Goal: Contribute content: Contribute content

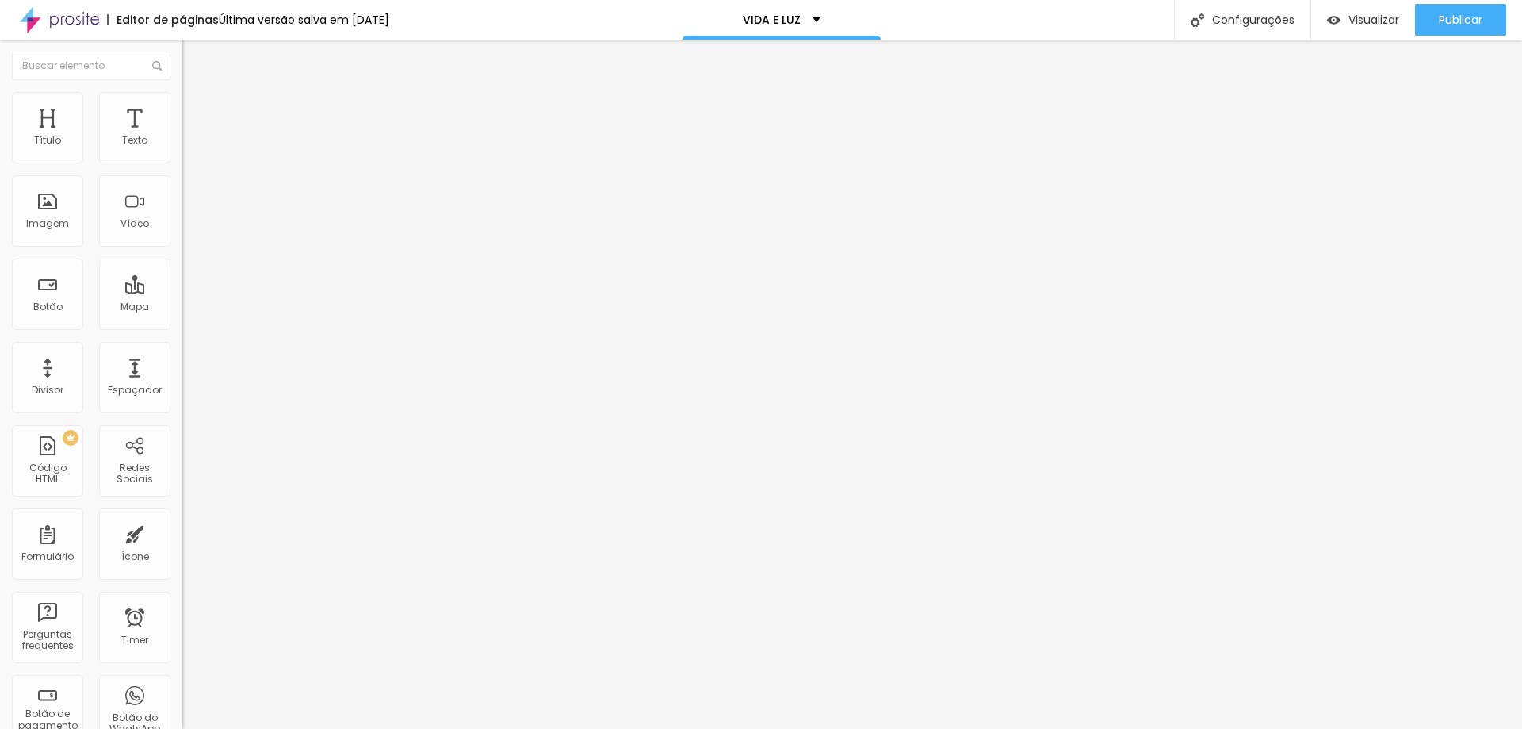
click at [182, 136] on span "Trocar imagem" at bounding box center [225, 129] width 86 height 13
click at [182, 97] on img at bounding box center [189, 99] width 14 height 14
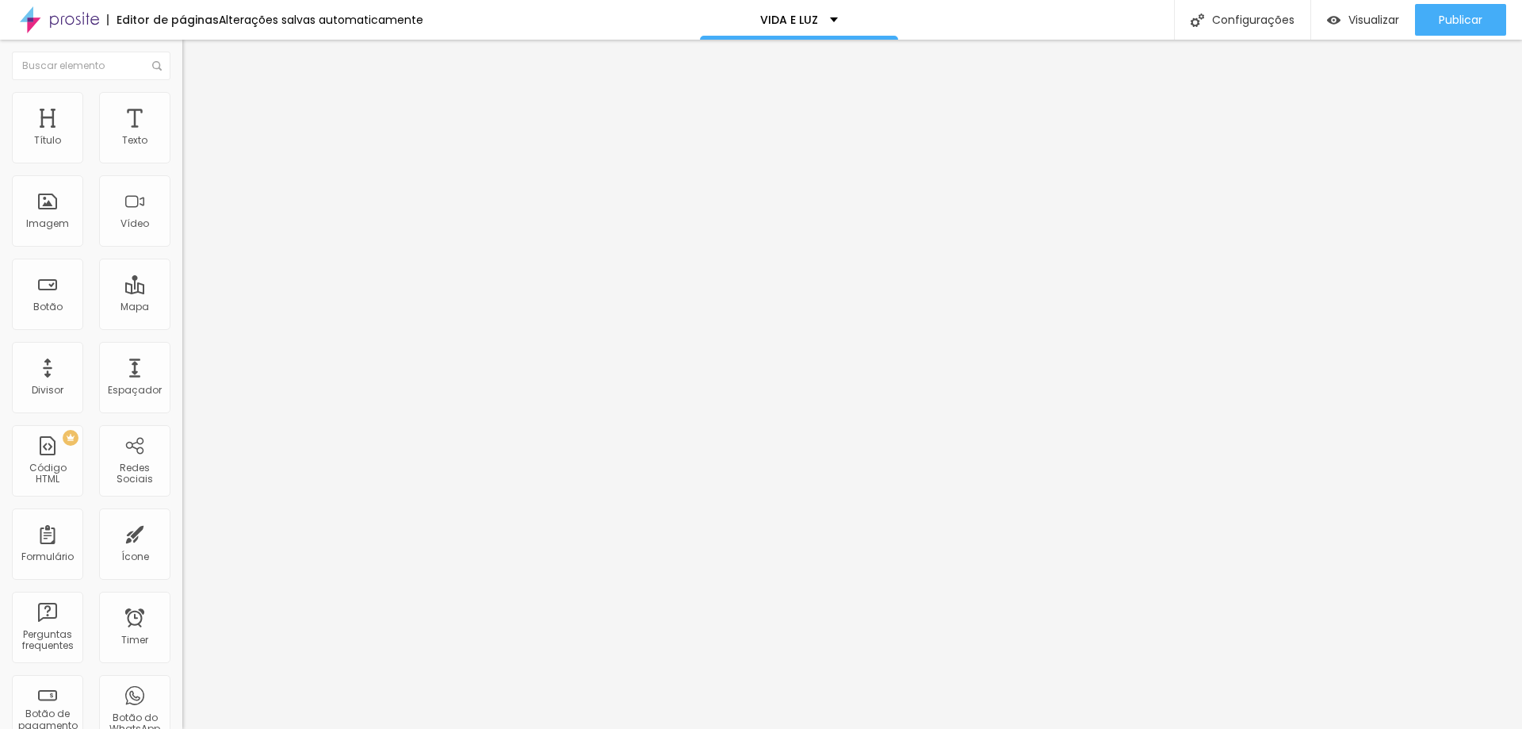
type input "20"
type input "15"
type input "20"
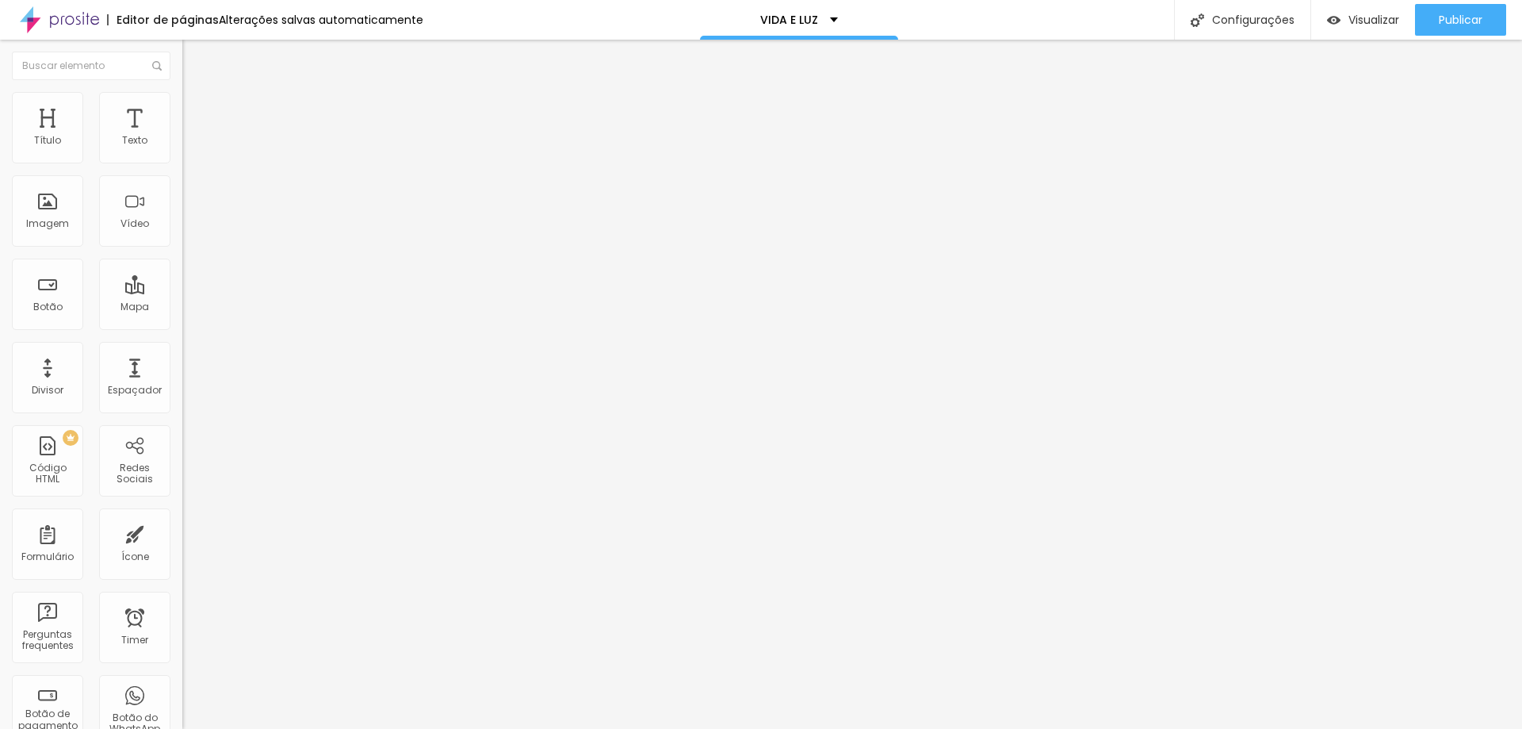
type input "20"
type input "90"
type input "100"
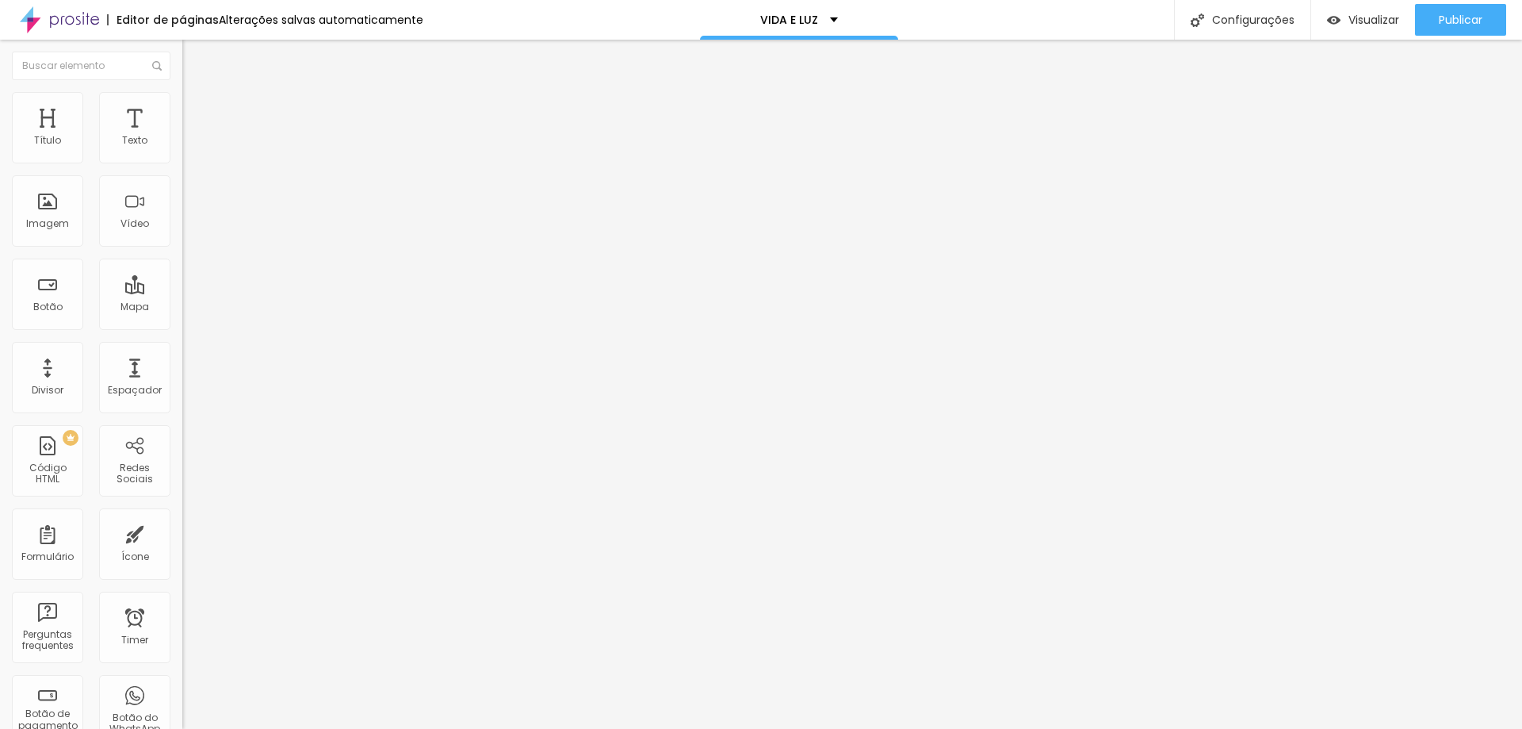
type input "95"
type input "90"
type input "85"
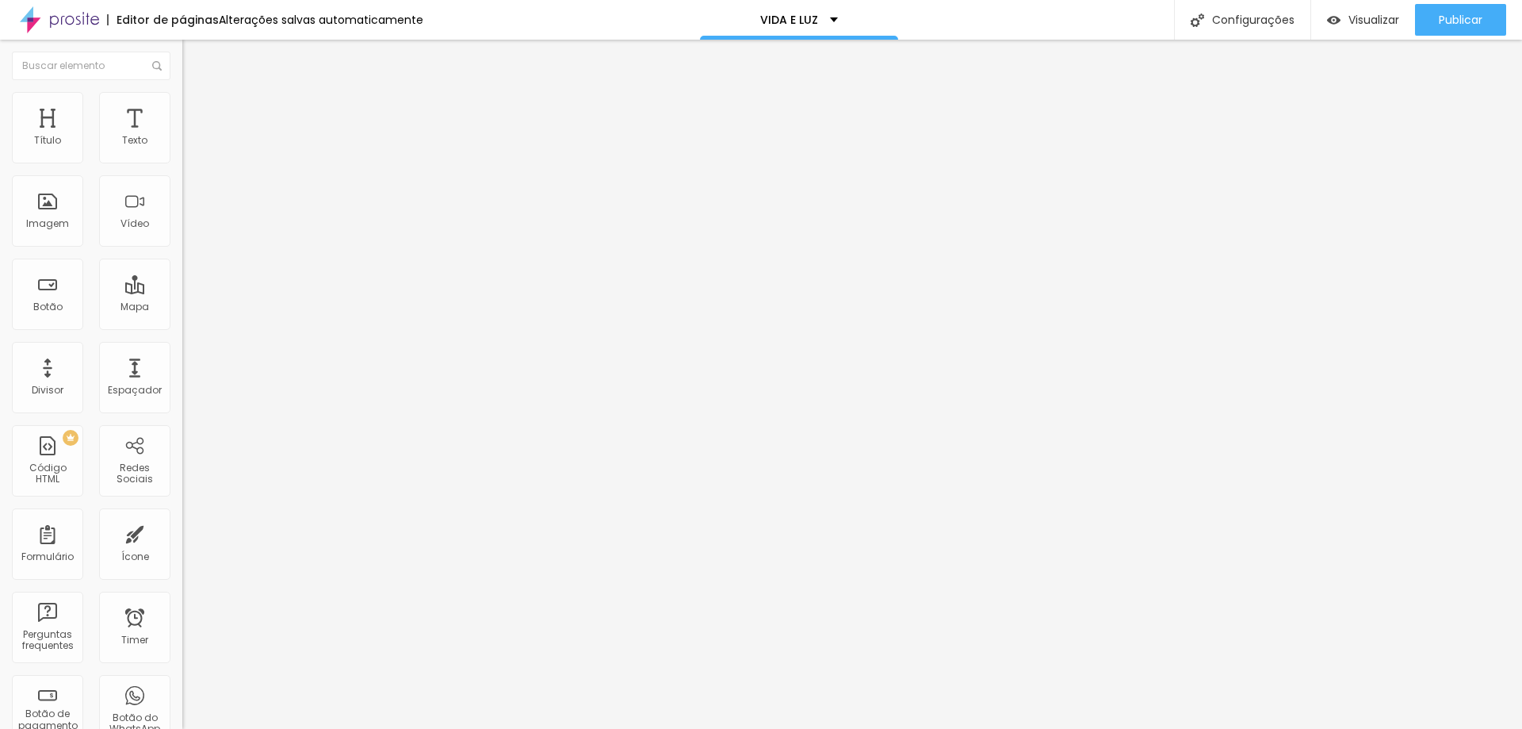
type input "85"
type input "80"
drag, startPoint x: 159, startPoint y: 170, endPoint x: 133, endPoint y: 189, distance: 31.9
type input "80"
click at [182, 163] on input "range" at bounding box center [233, 156] width 102 height 13
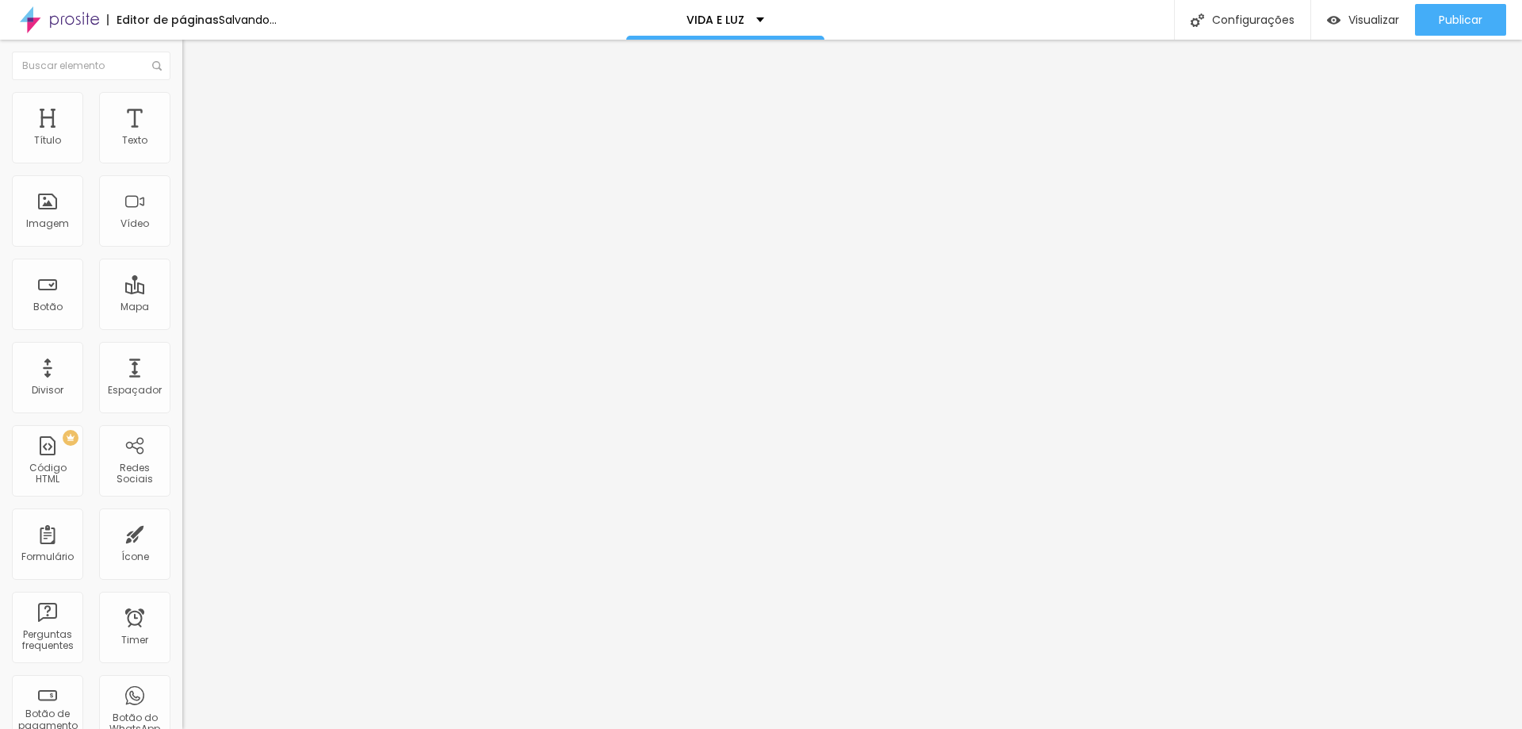
click at [182, 120] on li "Avançado" at bounding box center [273, 116] width 182 height 16
click at [182, 101] on img at bounding box center [189, 99] width 14 height 14
type input "200"
drag, startPoint x: 31, startPoint y: 198, endPoint x: 218, endPoint y: 216, distance: 188.0
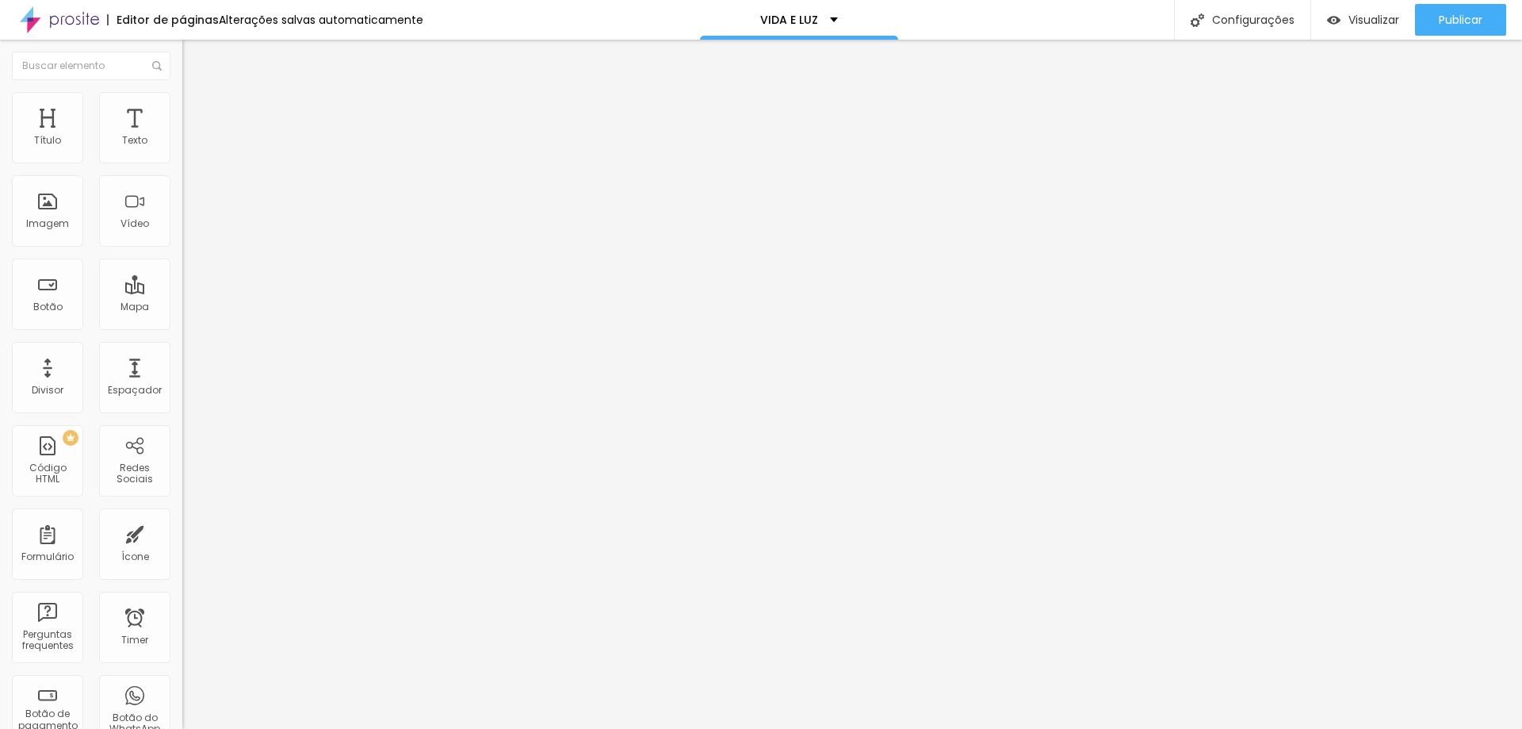
type input "200"
click at [218, 348] on input "range" at bounding box center [233, 354] width 102 height 13
click at [182, 92] on li "Conteúdo" at bounding box center [273, 84] width 182 height 16
click at [182, 248] on span "Original" at bounding box center [201, 241] width 38 height 13
click at [182, 258] on span "Cinema" at bounding box center [202, 250] width 40 height 13
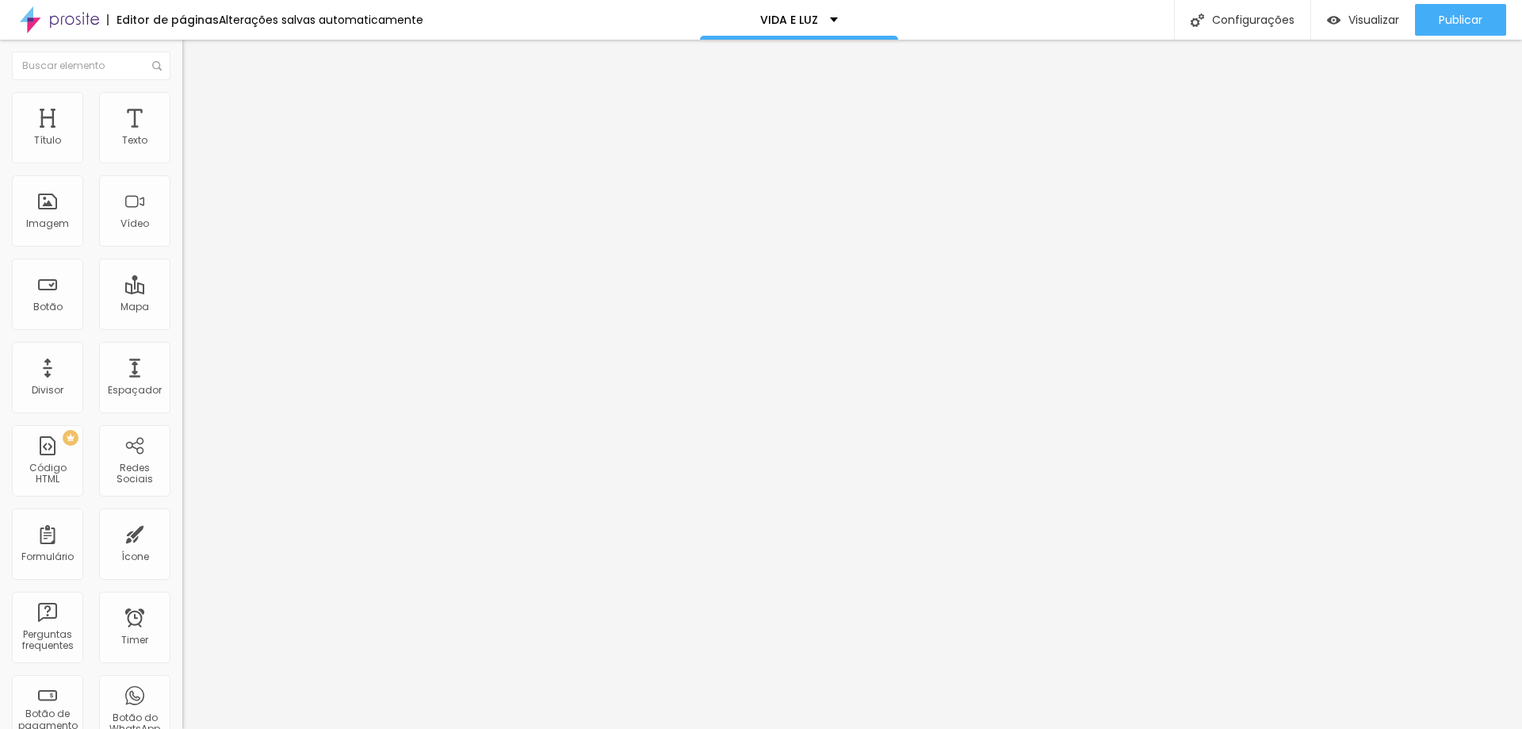
click at [182, 271] on div "Padrão 4:3" at bounding box center [273, 267] width 182 height 10
click at [182, 282] on span "Quadrado" at bounding box center [208, 275] width 52 height 13
click at [182, 105] on li "Estilo" at bounding box center [273, 100] width 182 height 16
type input "155"
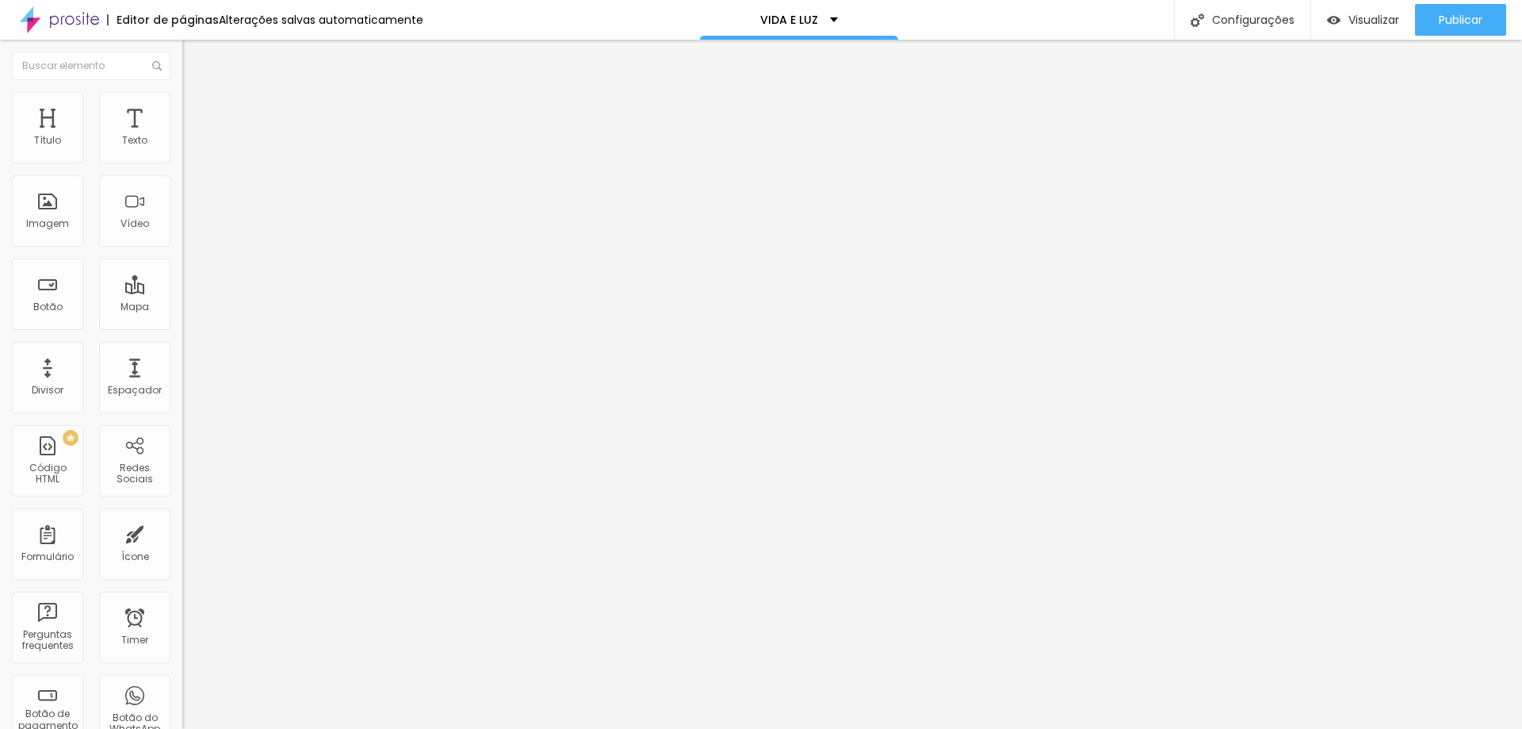
type input "135"
type input "133"
type input "125"
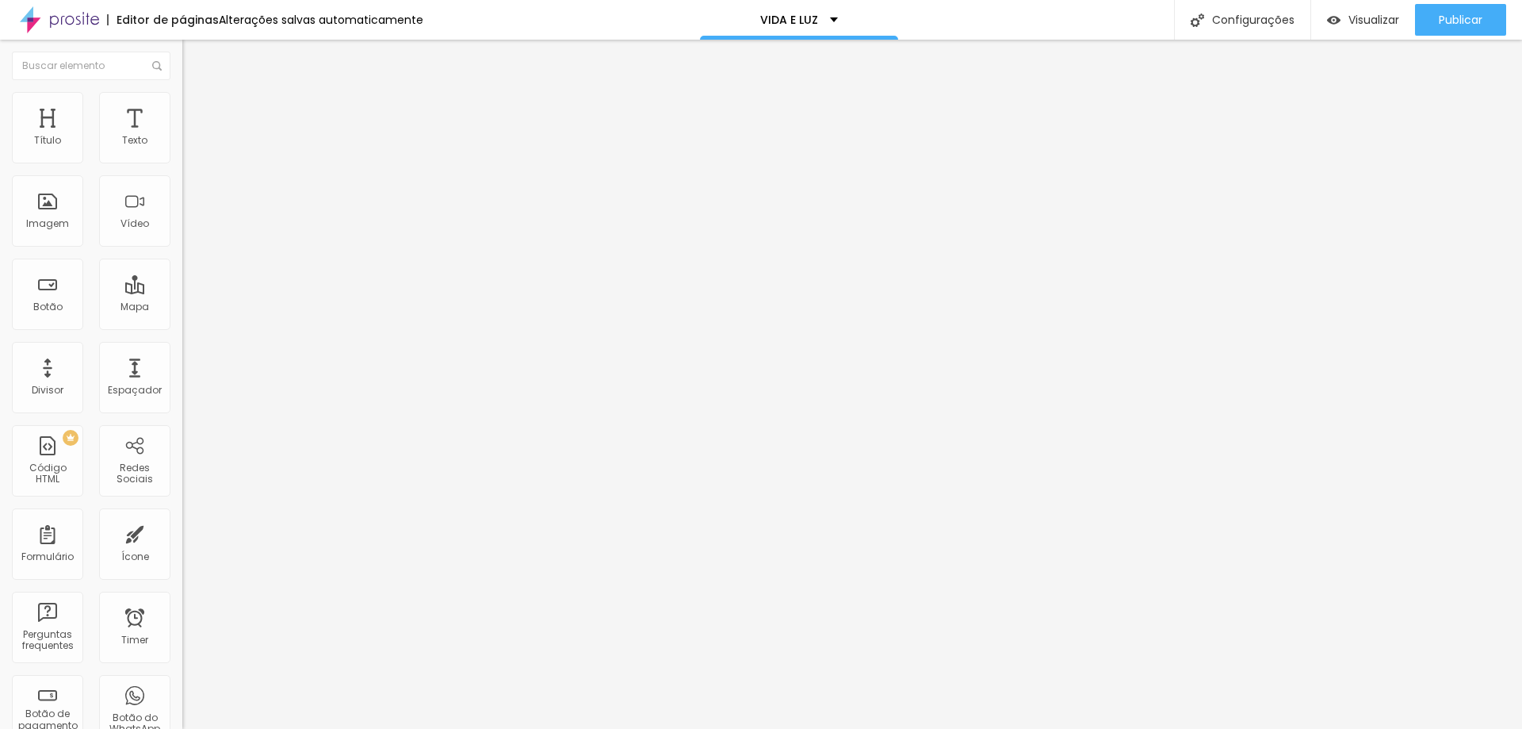
type input "125"
type input "109"
type input "102"
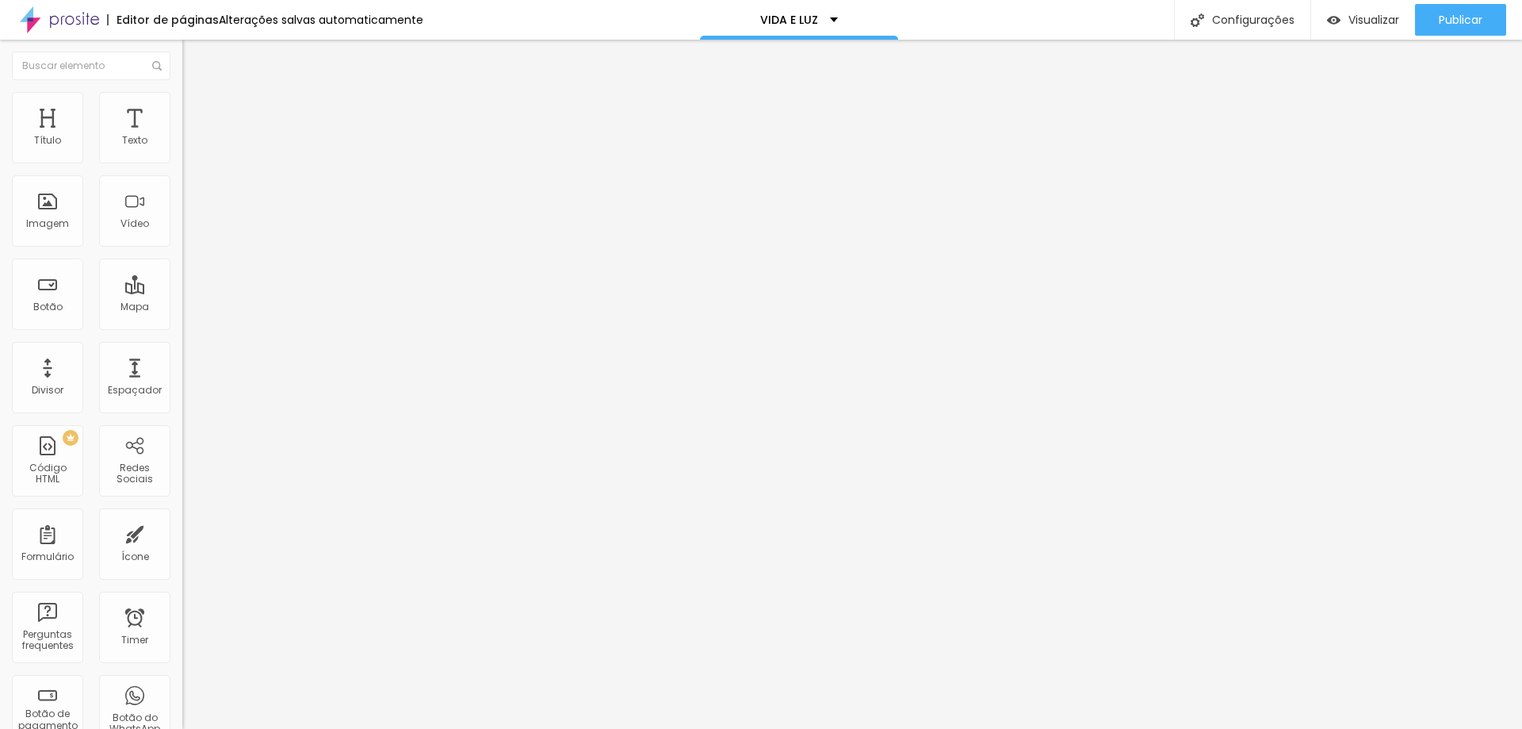
type input "100"
type input "81"
type input "0"
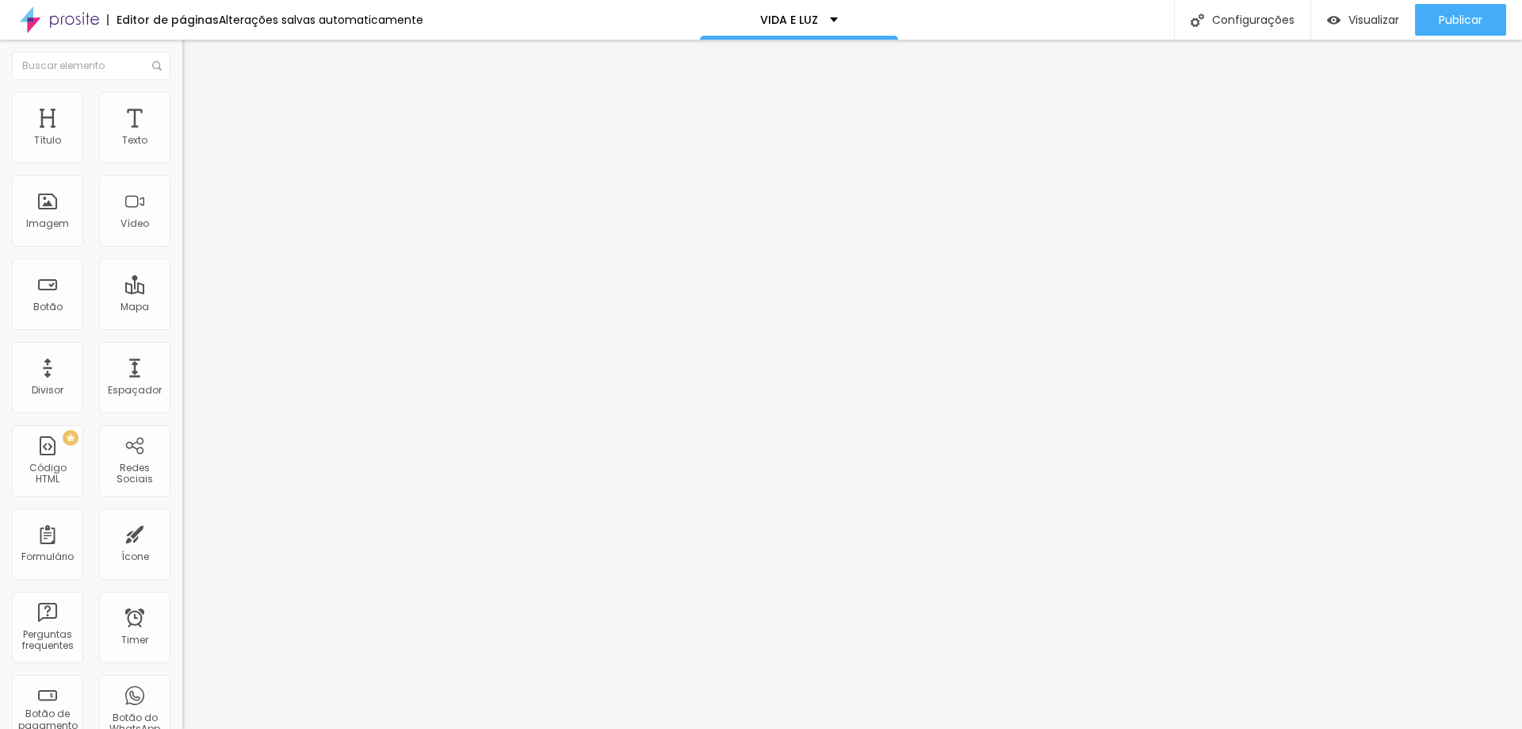
type input "0"
type input "3"
type input "49"
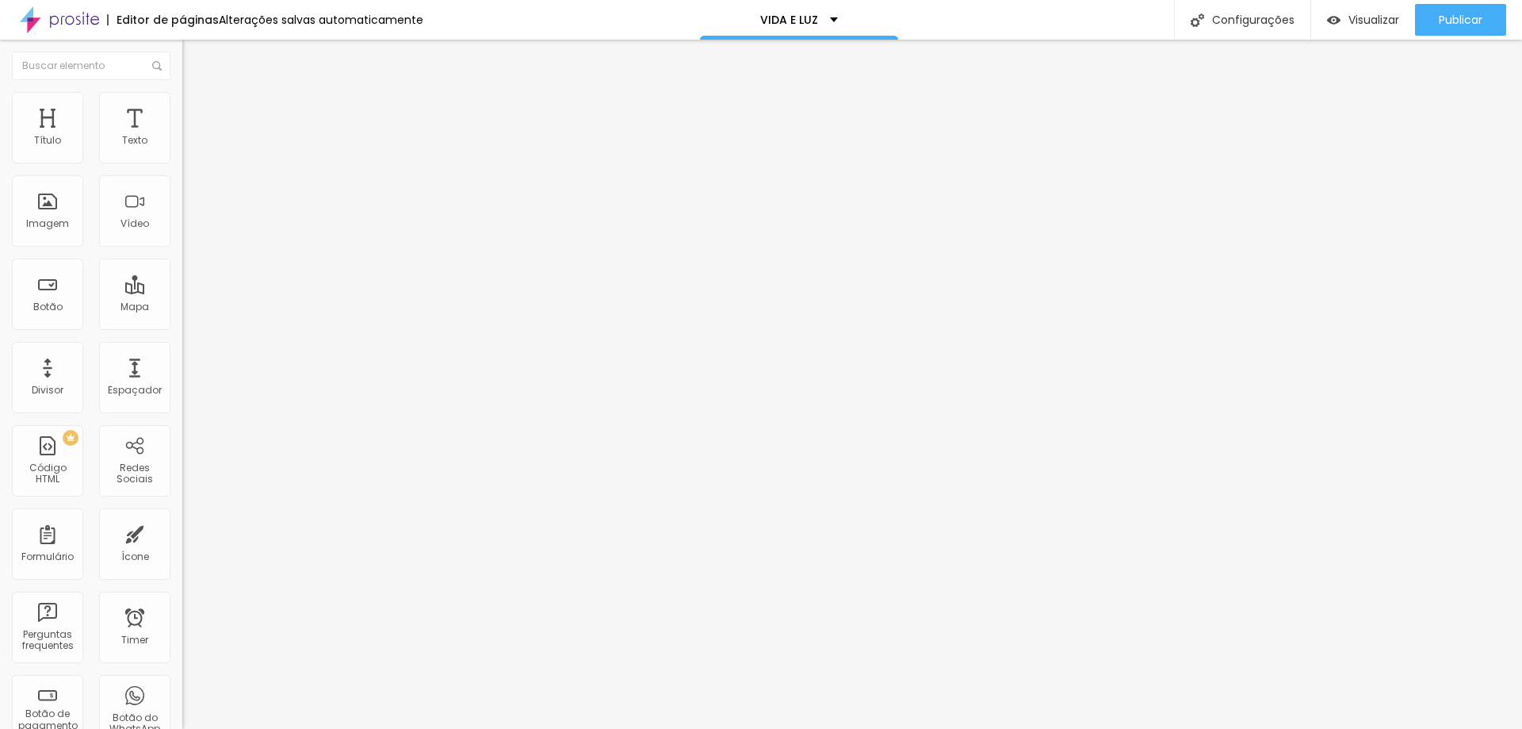
type input "82"
type input "95"
type input "102"
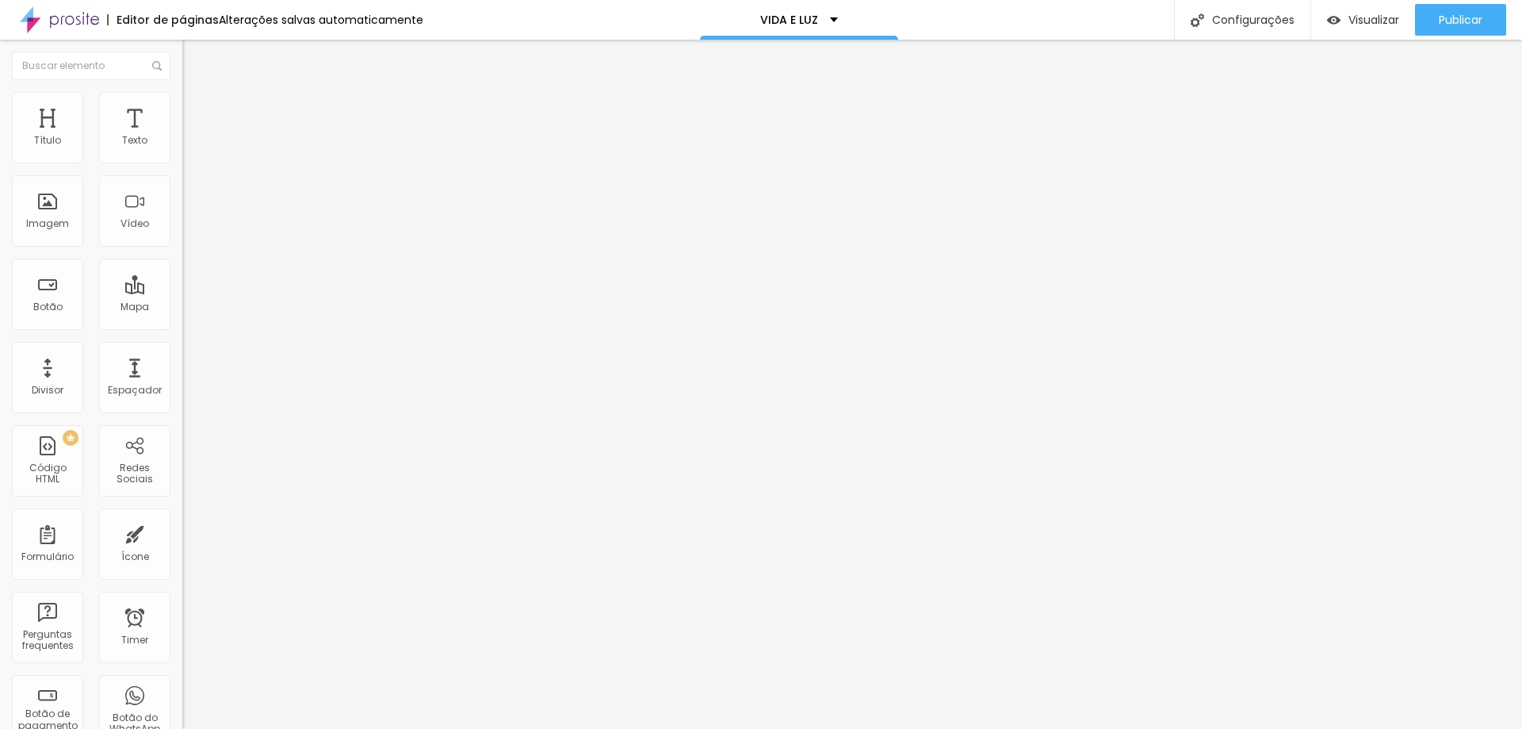
type input "102"
type input "104"
type input "107"
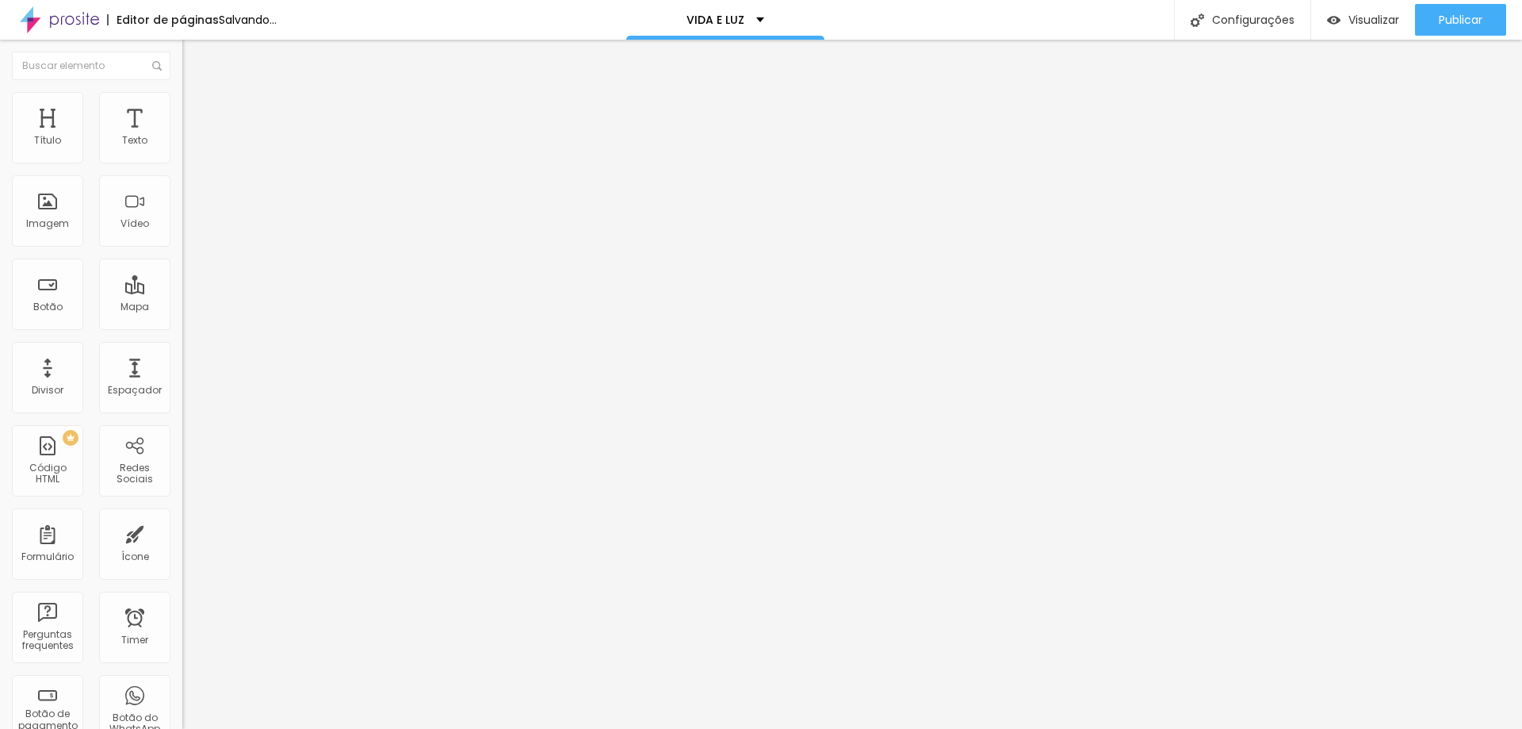
type input "128"
type input "132"
type input "138"
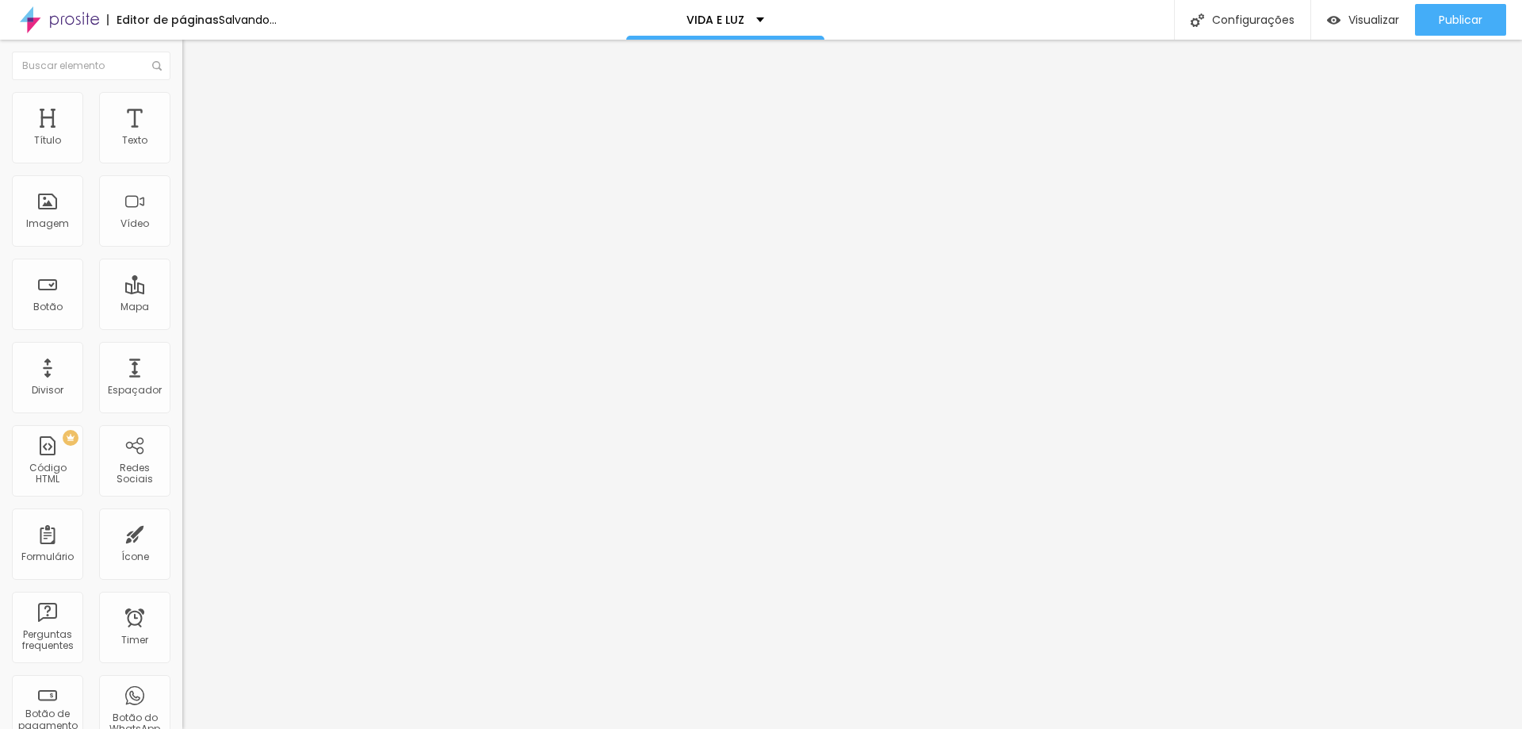
type input "138"
type input "145"
type input "176"
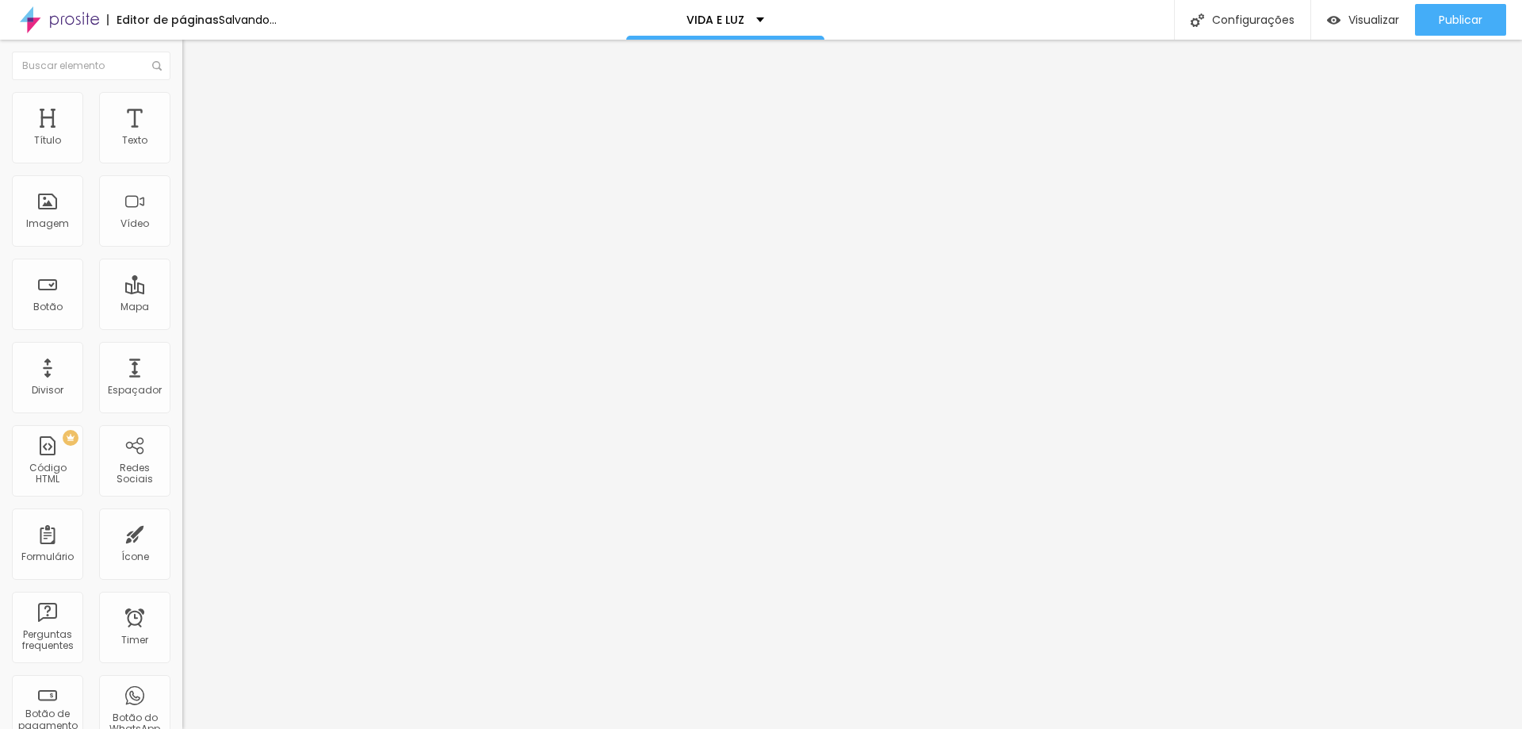
type input "194"
type input "200"
drag, startPoint x: 131, startPoint y: 198, endPoint x: 136, endPoint y: 209, distance: 12.4
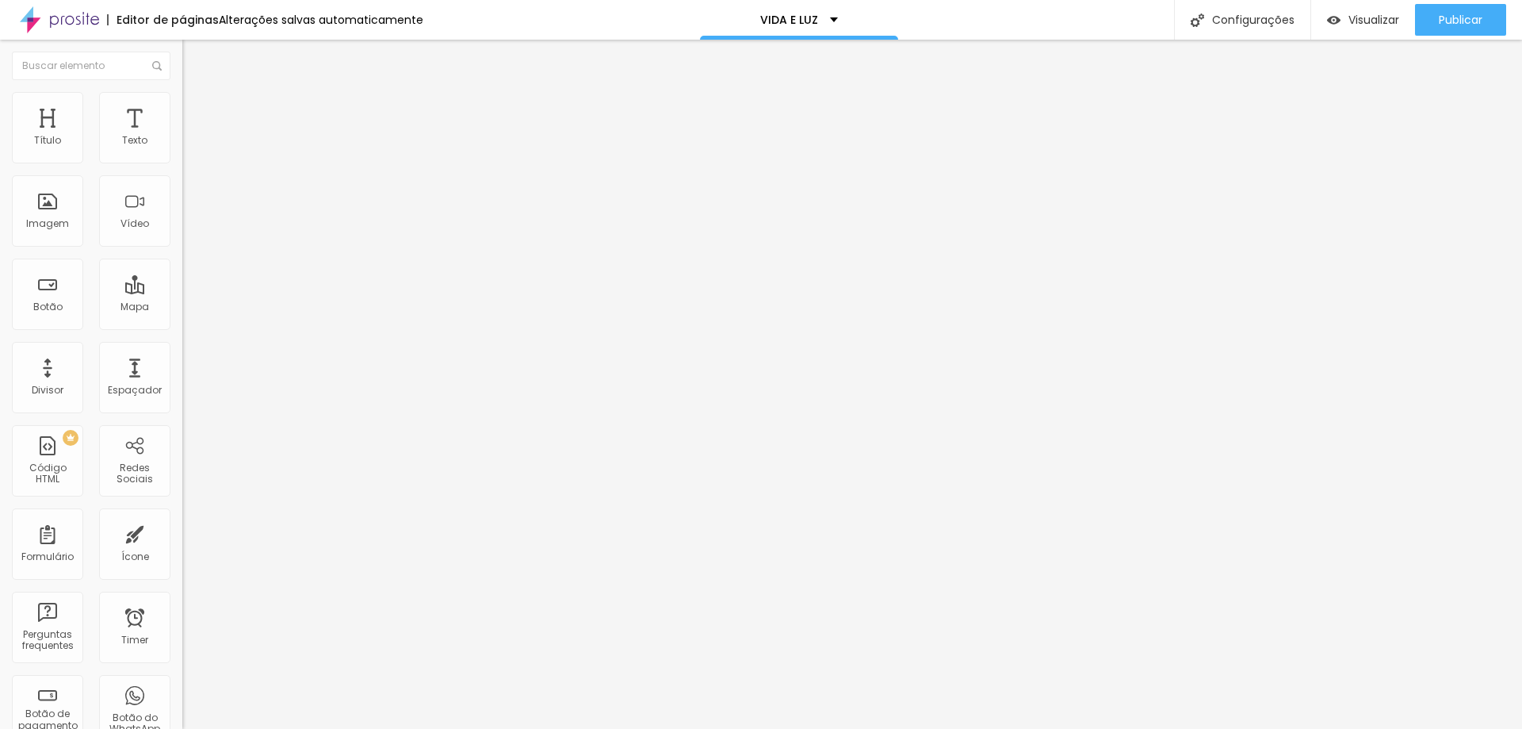
click at [182, 348] on input "range" at bounding box center [233, 354] width 102 height 13
type input "75"
type input "70"
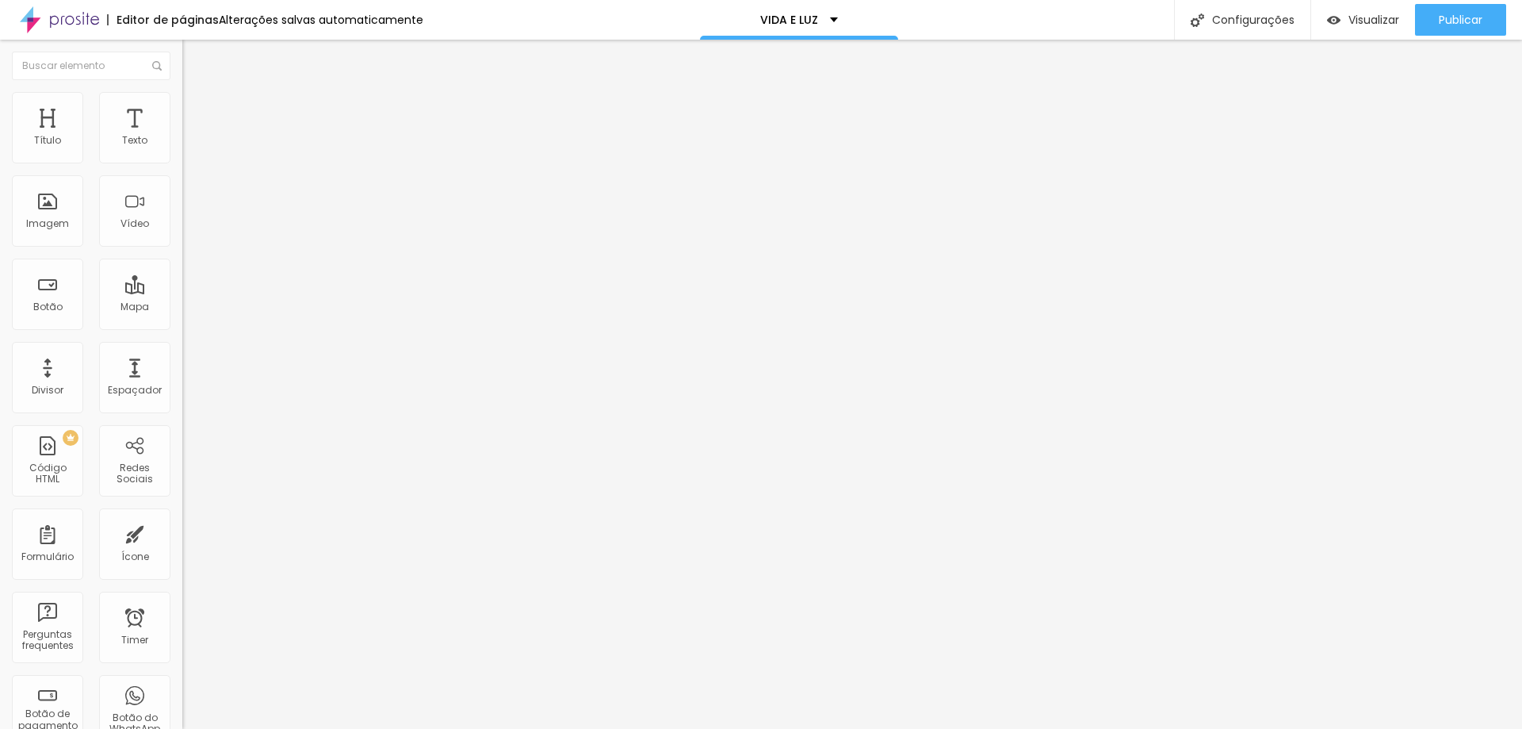
type input "65"
type input "60"
type input "65"
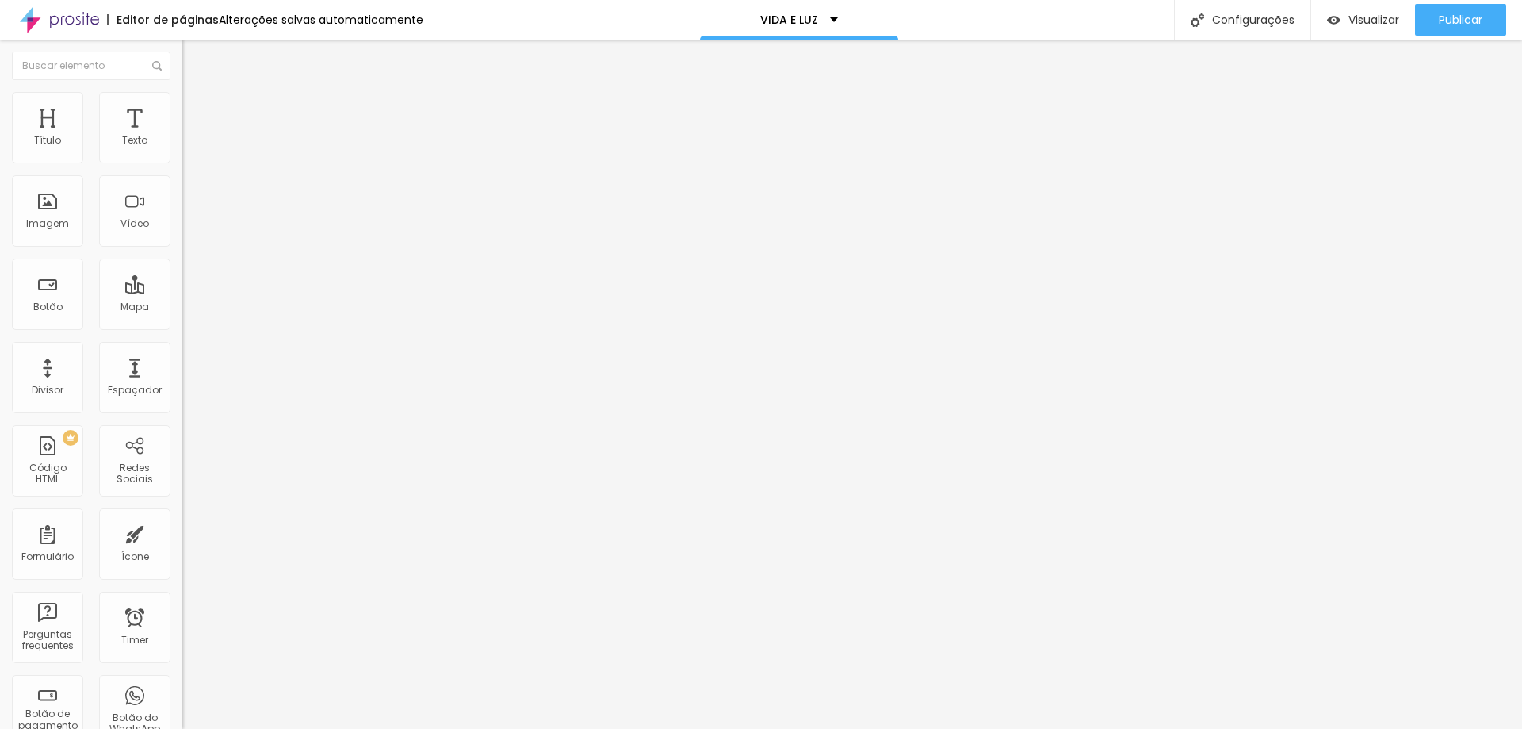
type input "65"
type input "70"
type input "75"
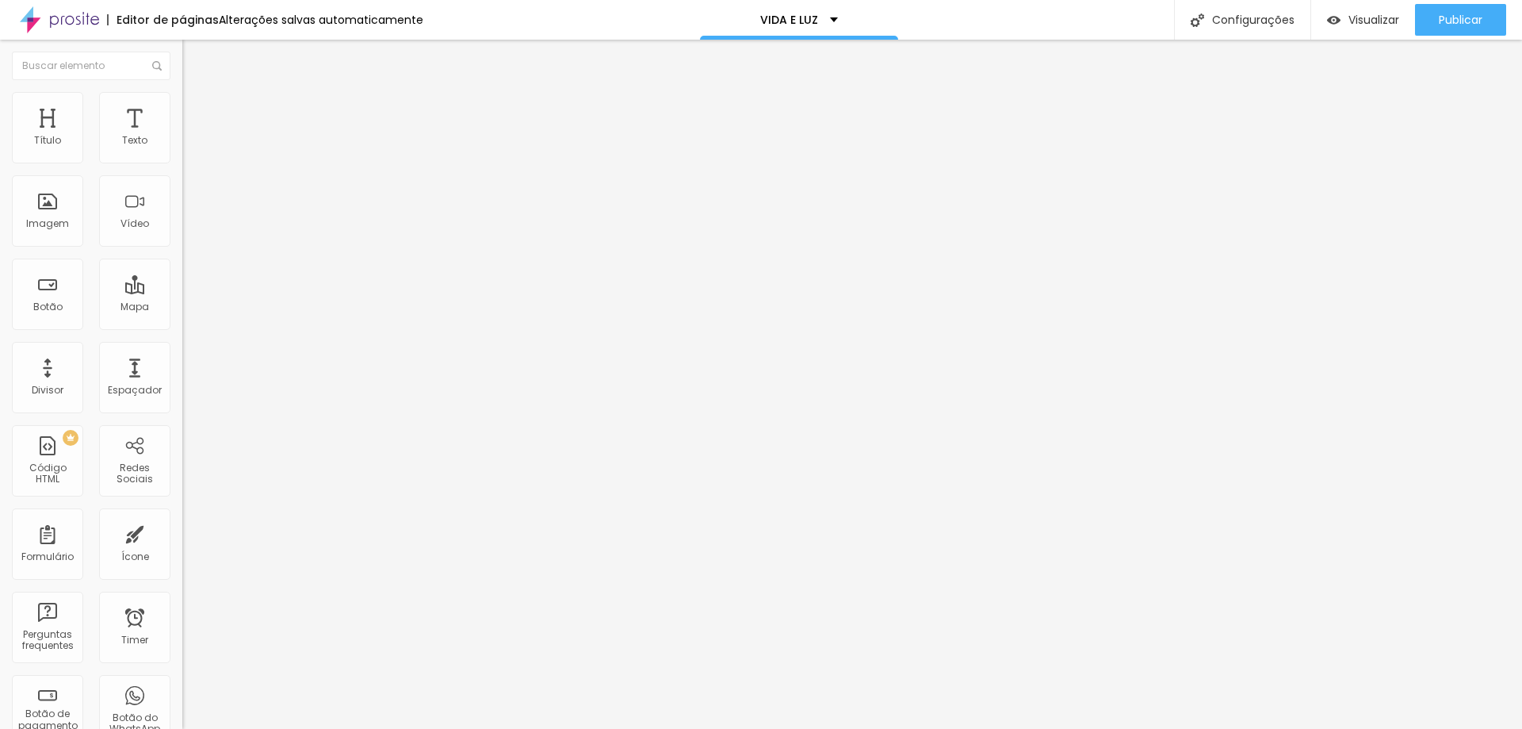
type input "80"
type input "85"
type input "90"
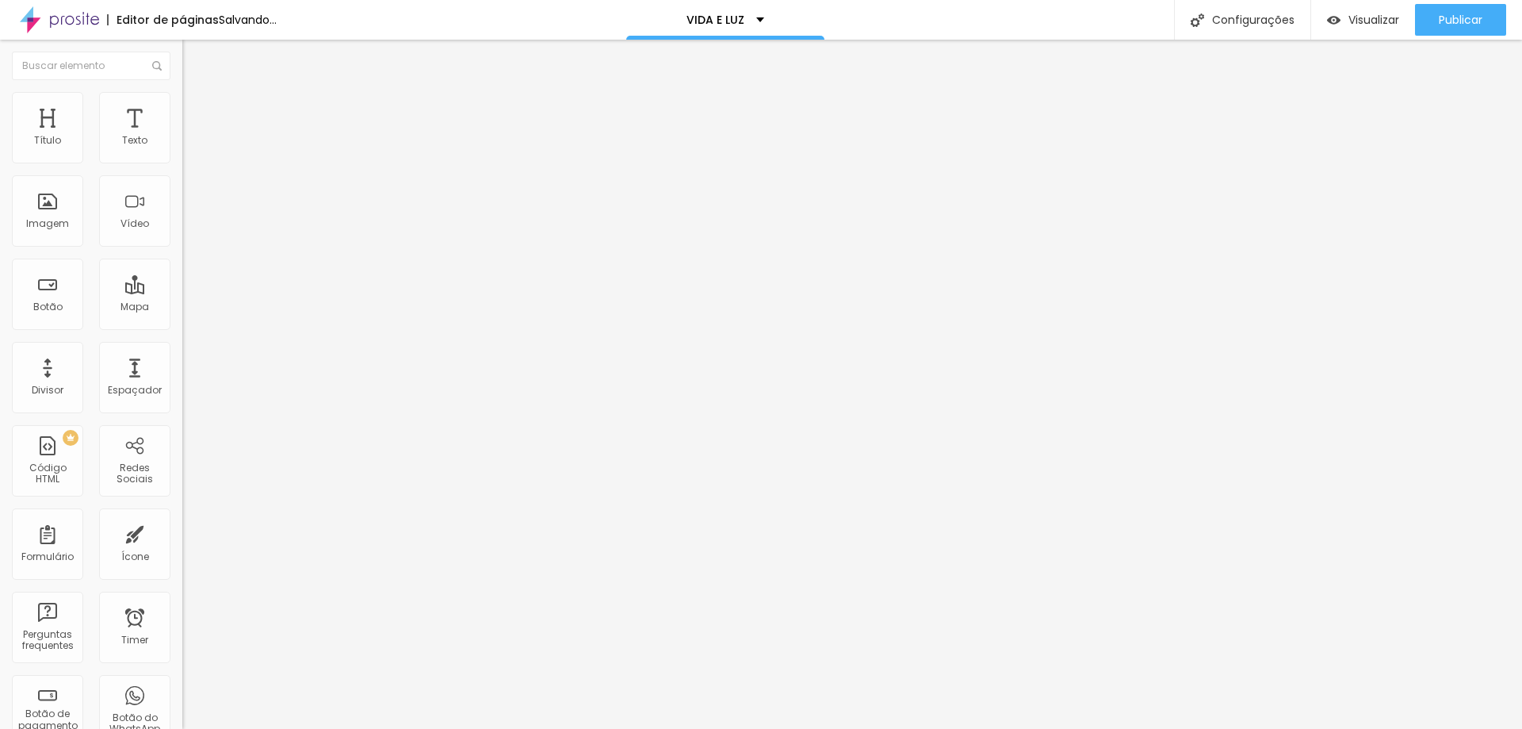
type input "90"
type input "95"
type input "100"
drag, startPoint x: 124, startPoint y: 174, endPoint x: 220, endPoint y: 174, distance: 95.9
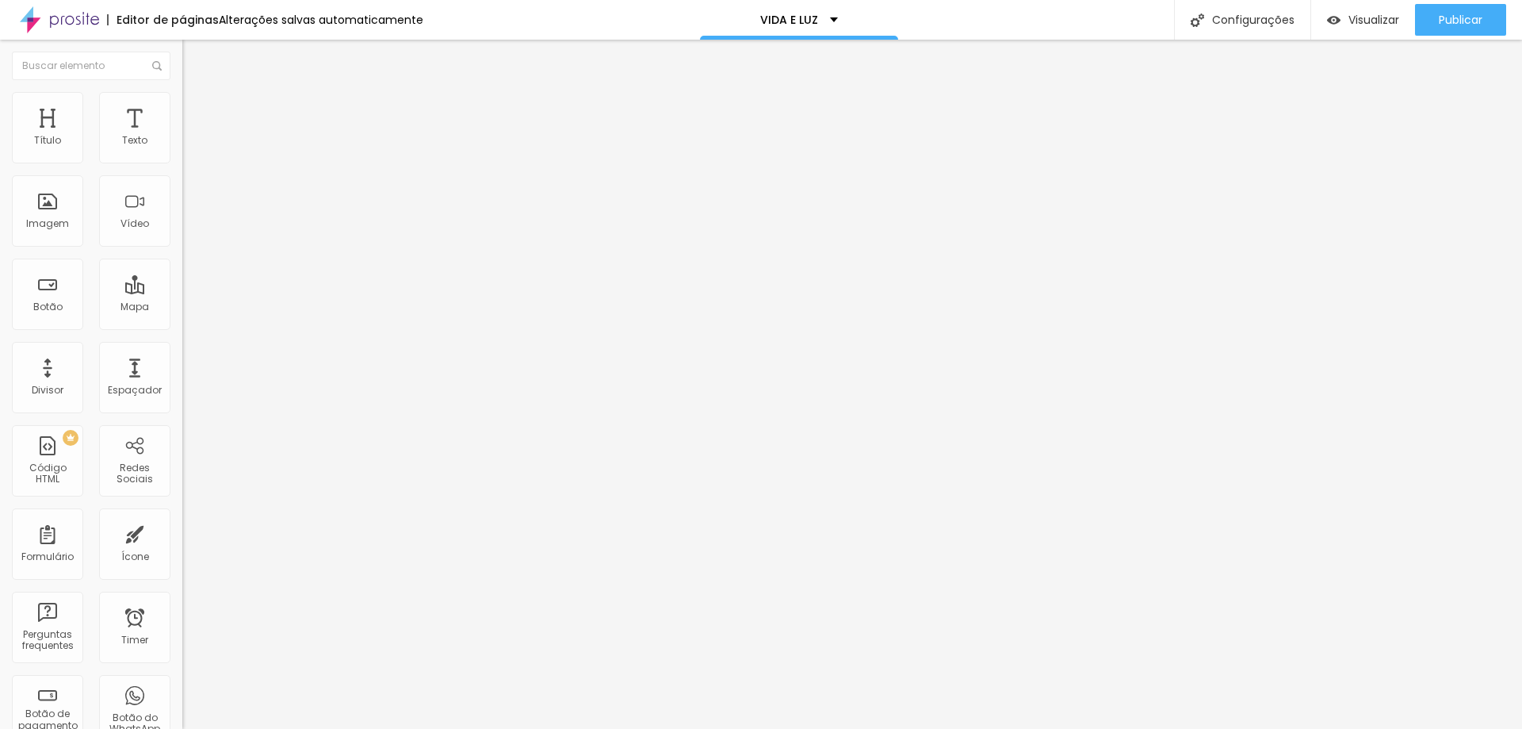
type input "100"
click at [220, 163] on input "range" at bounding box center [233, 156] width 102 height 13
click at [182, 92] on li "Conteúdo" at bounding box center [273, 84] width 182 height 16
click at [182, 117] on li "Avançado" at bounding box center [273, 116] width 182 height 16
click at [182, 625] on div "Editar Imagem Conteúdo Estilo Avançado 10 Espaço de cima 10 Espaço de baixo ID …" at bounding box center [273, 384] width 182 height 689
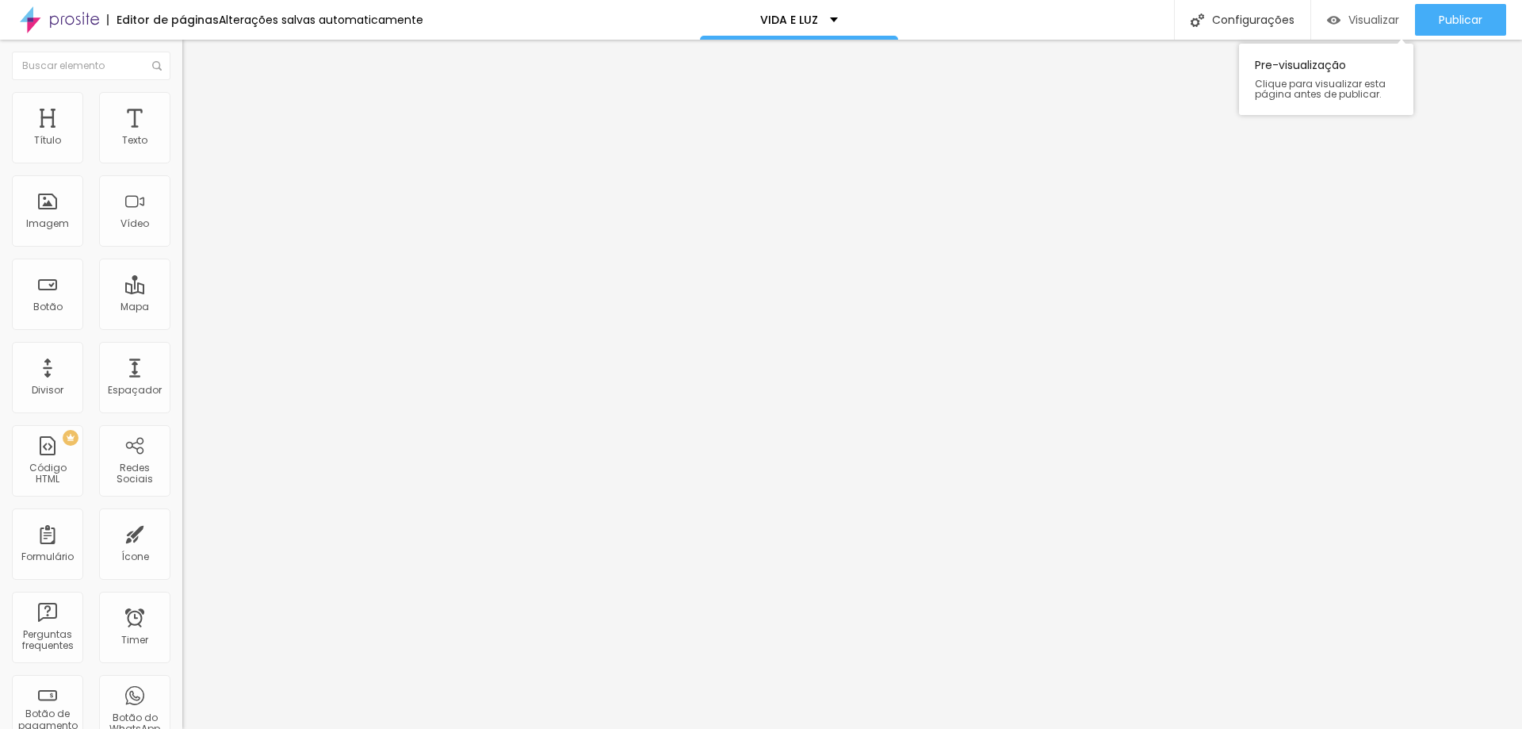
click at [1386, 9] on div "Visualizar" at bounding box center [1363, 20] width 72 height 32
type input "20"
type input "31"
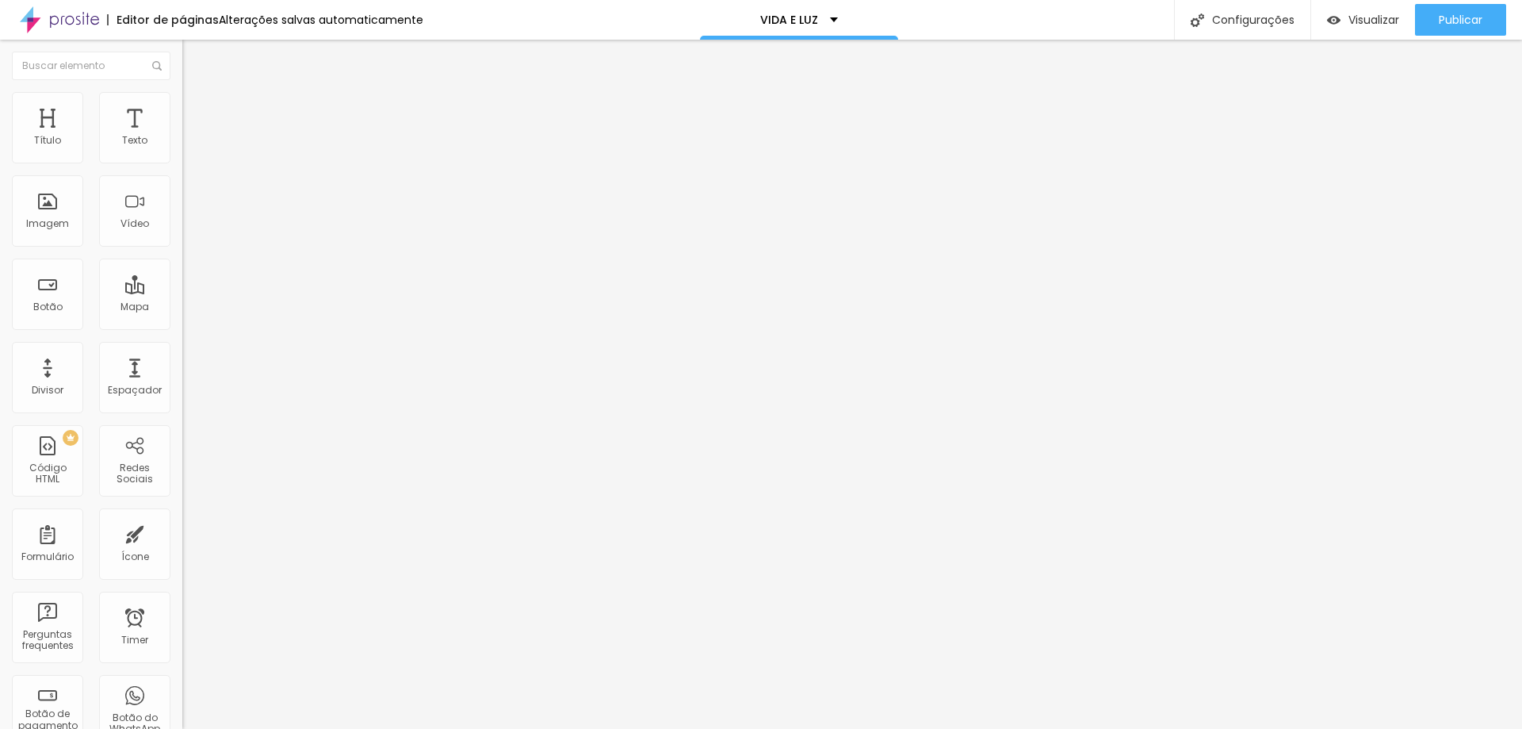
type input "34"
type input "33"
type input "30"
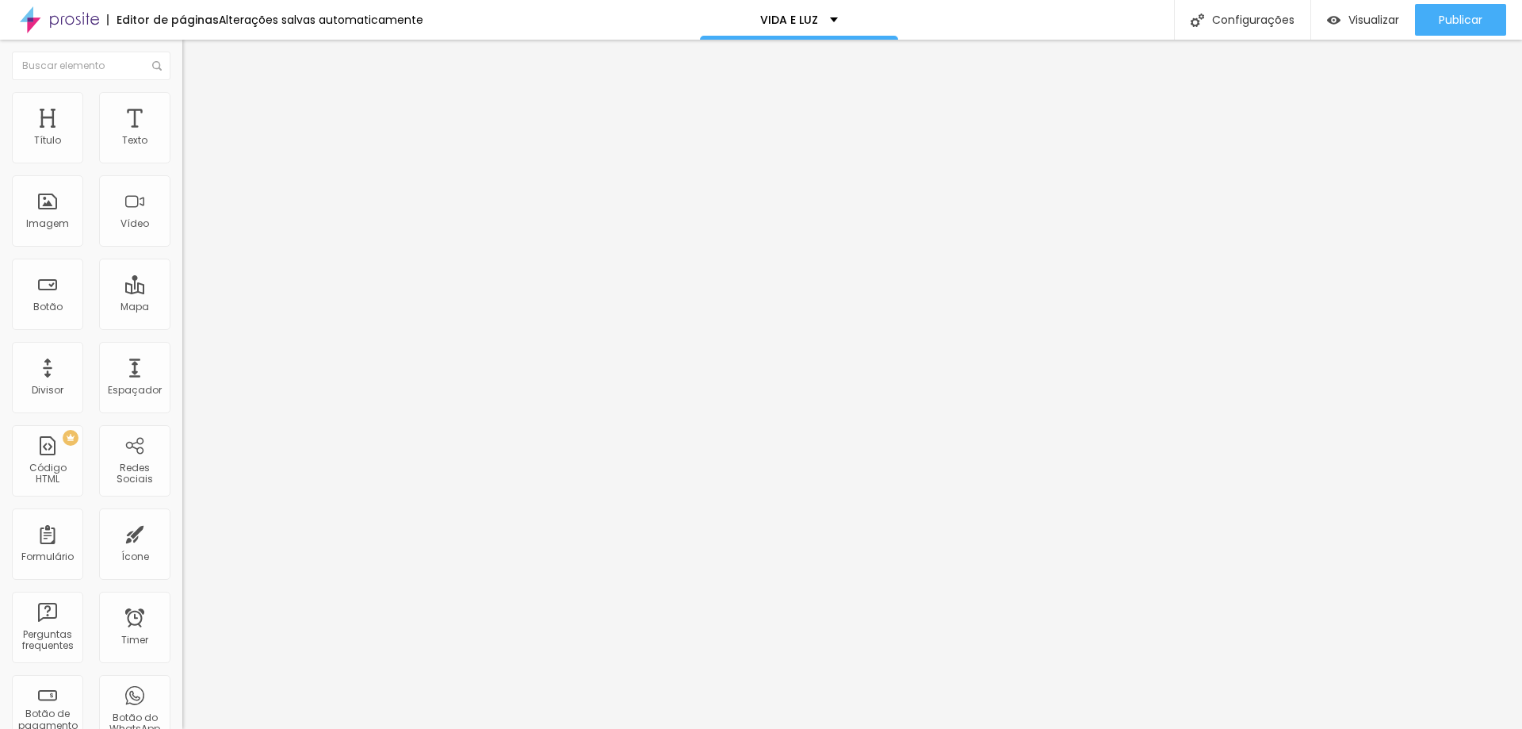
type input "30"
type input "26"
type input "25"
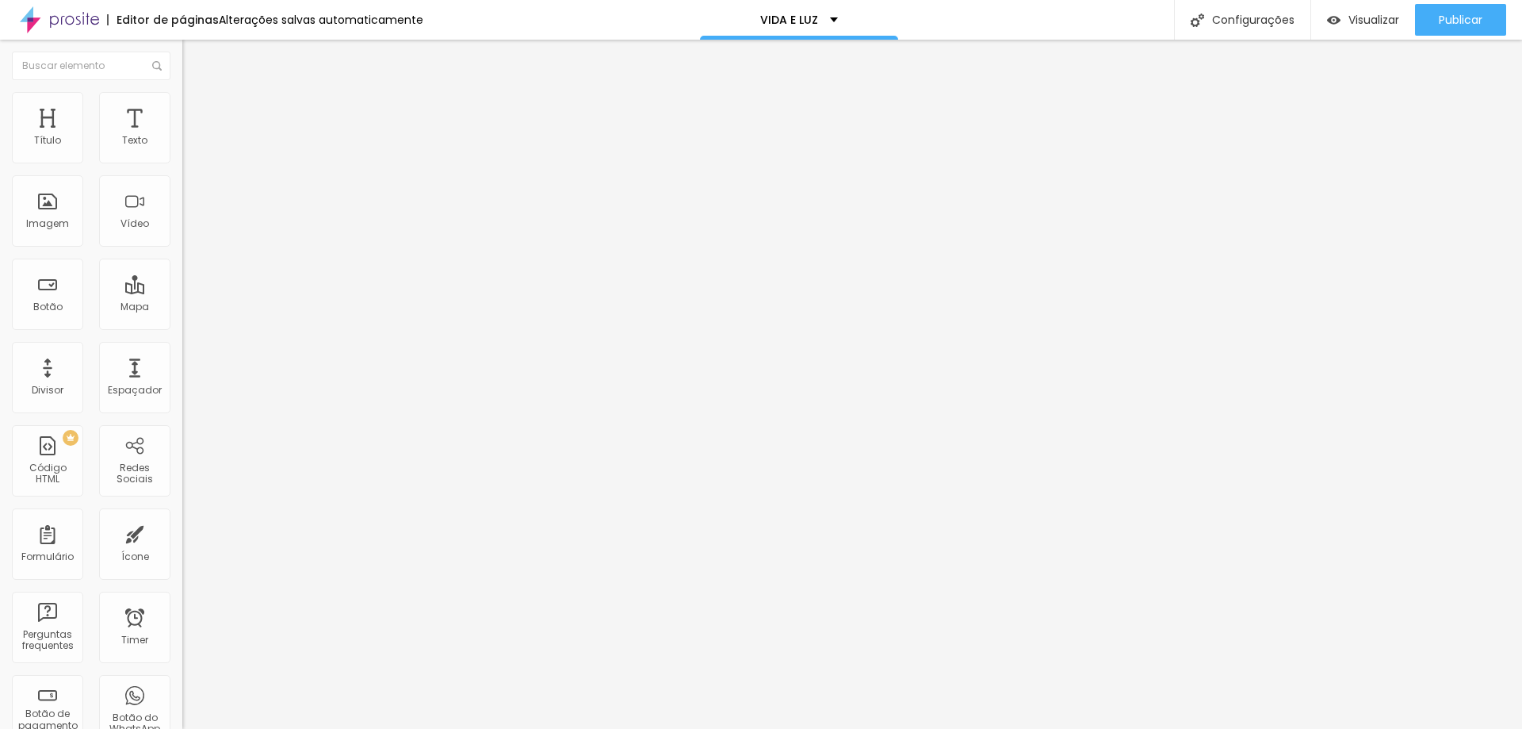
type input "24"
type input "23"
type input "22"
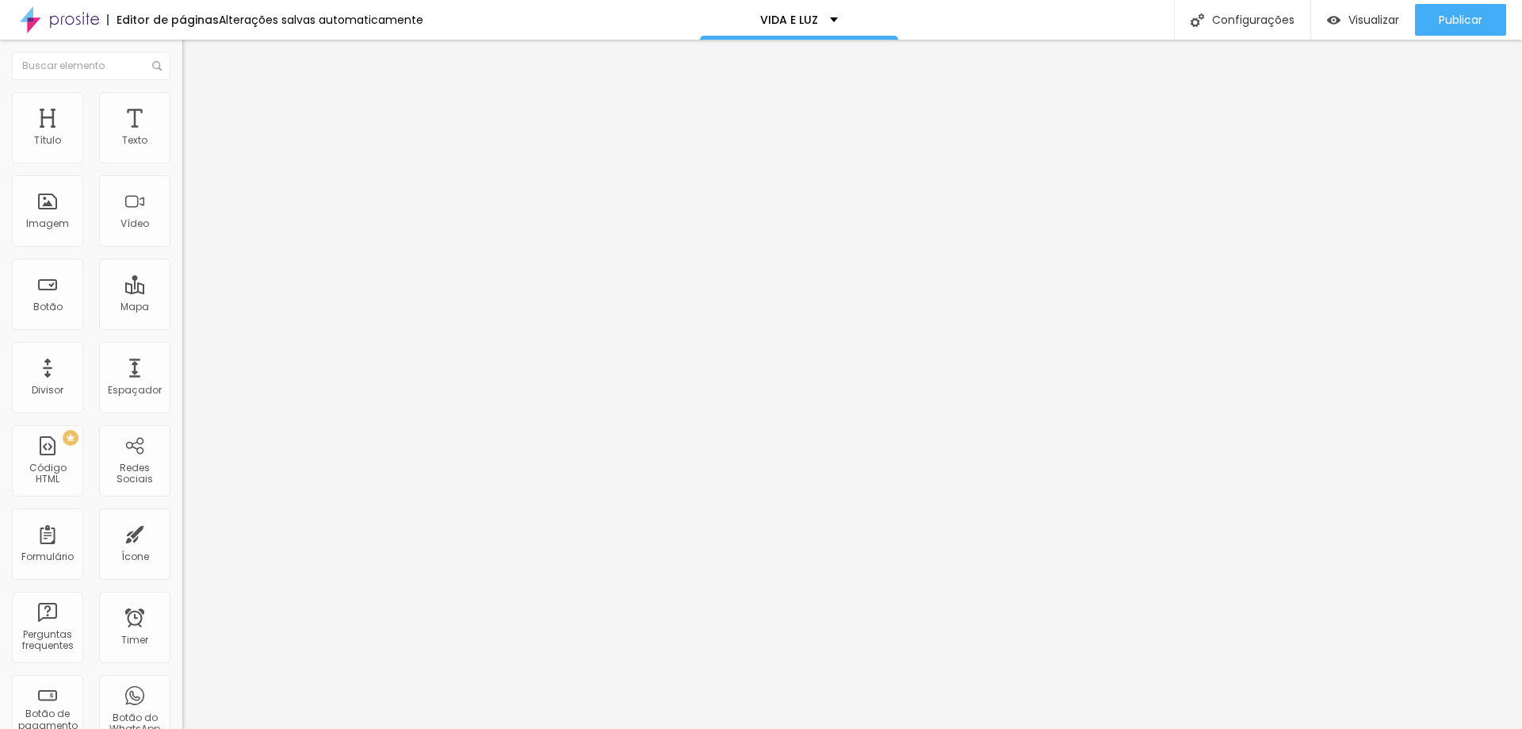
type input "22"
type input "21"
type input "20"
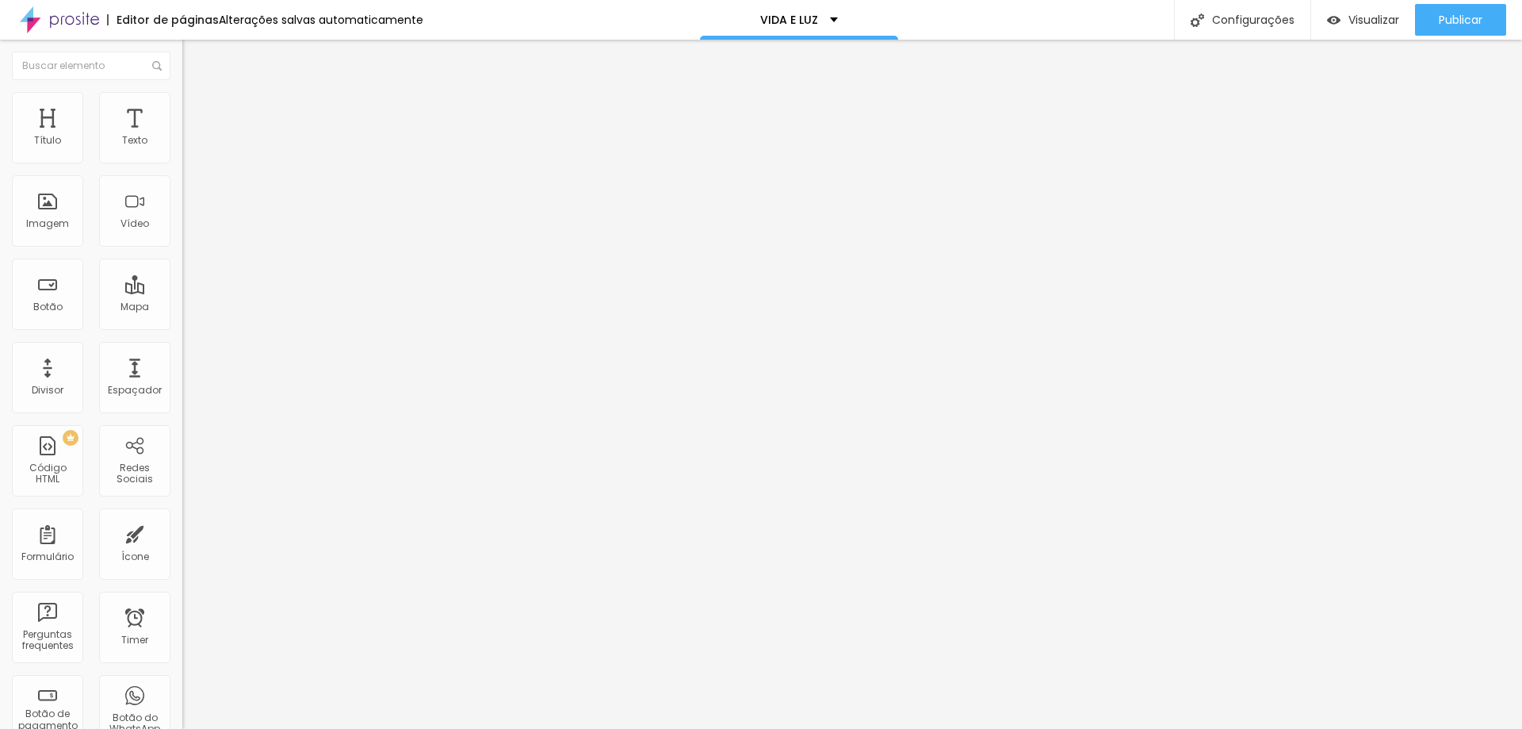
type input "19"
type input "16"
type input "14"
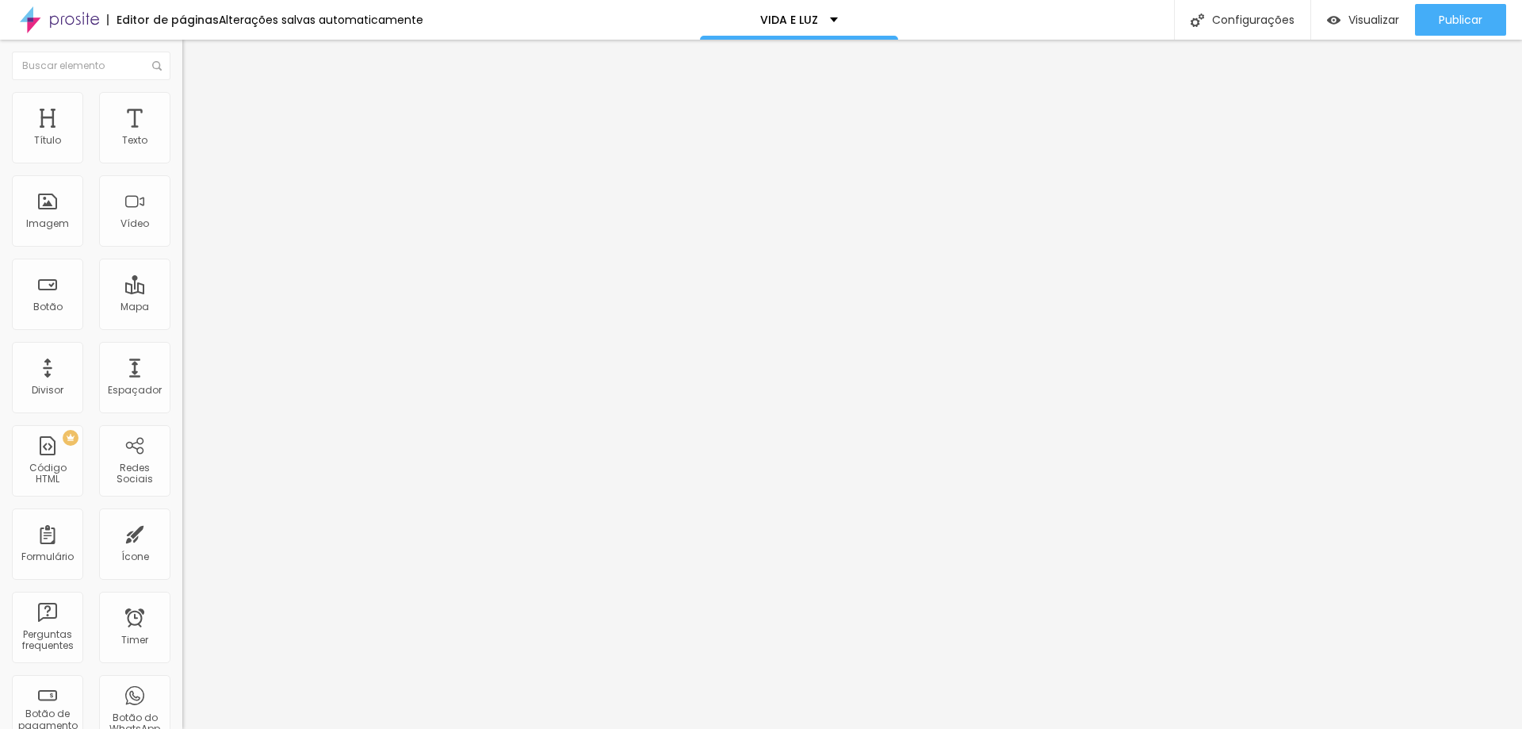
type input "14"
type input "13"
type input "9"
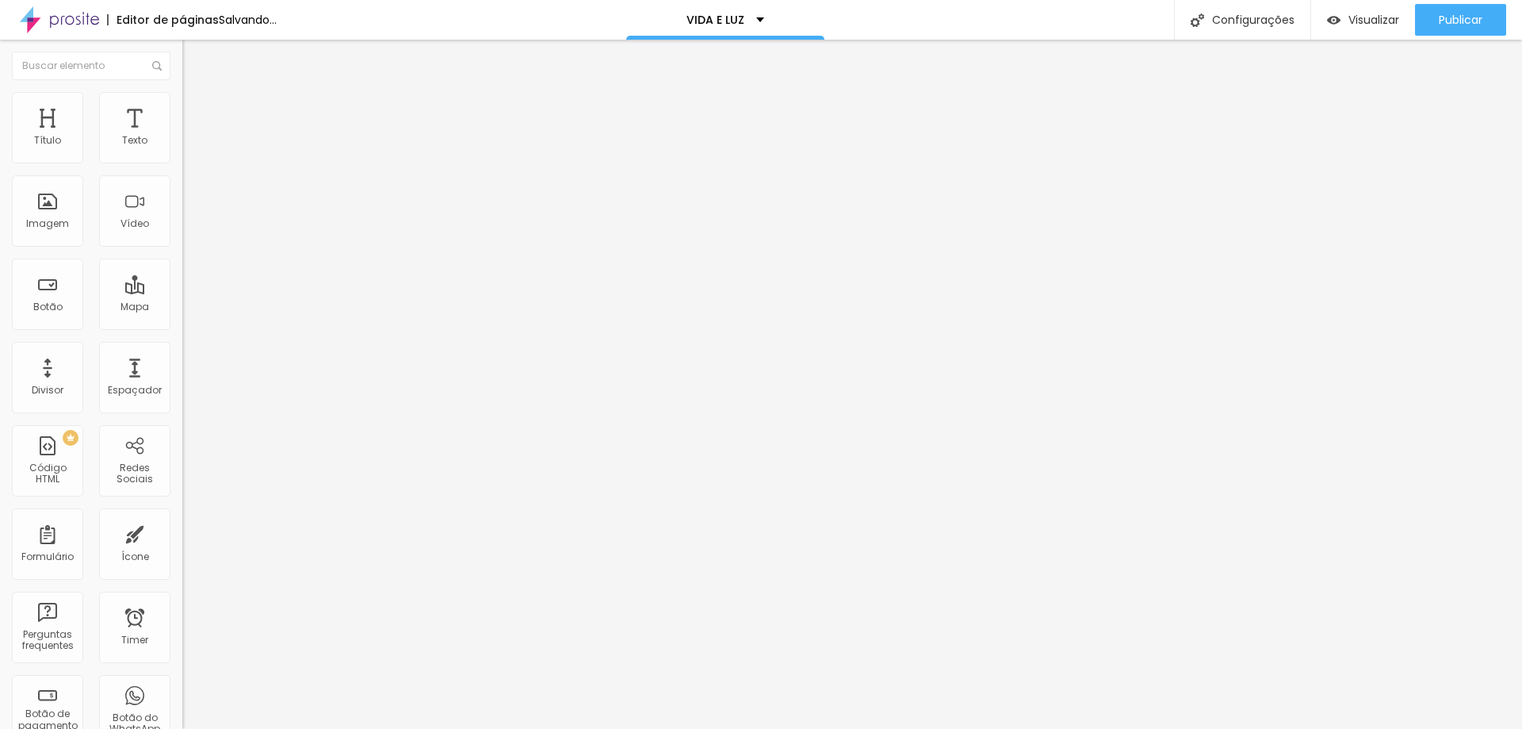
type input "8"
type input "7"
type input "8"
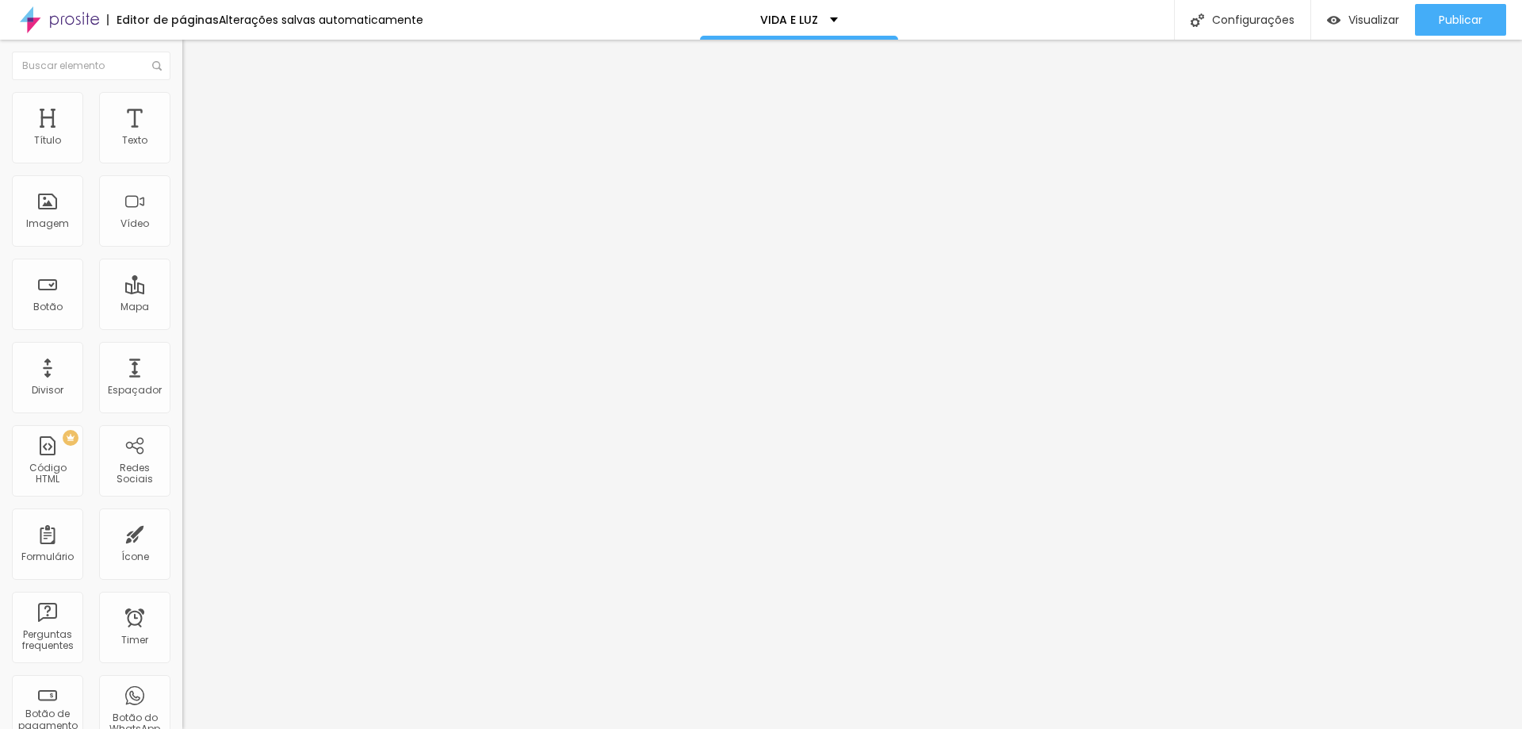
type input "8"
type input "10"
type input "11"
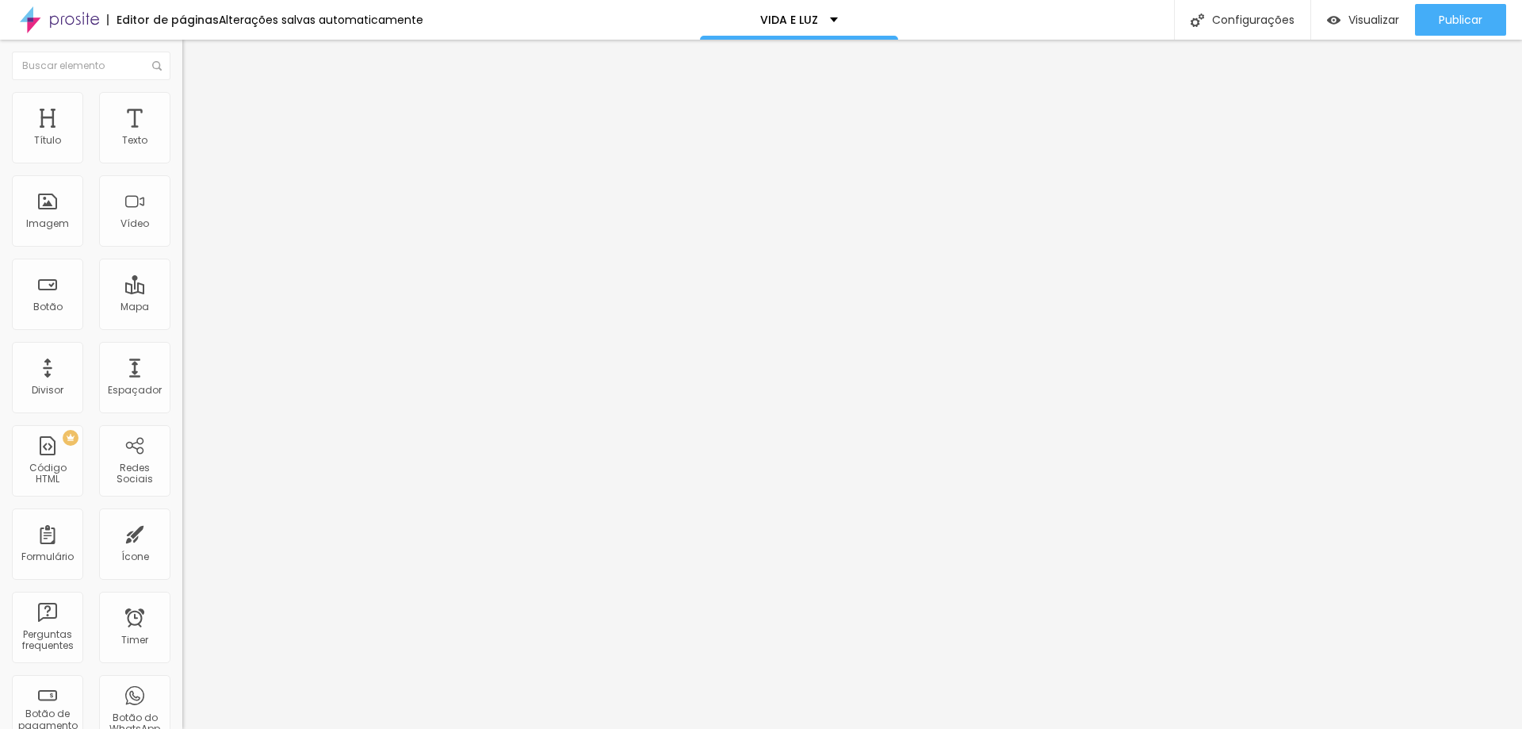
type input "9"
type input "8"
type input "7"
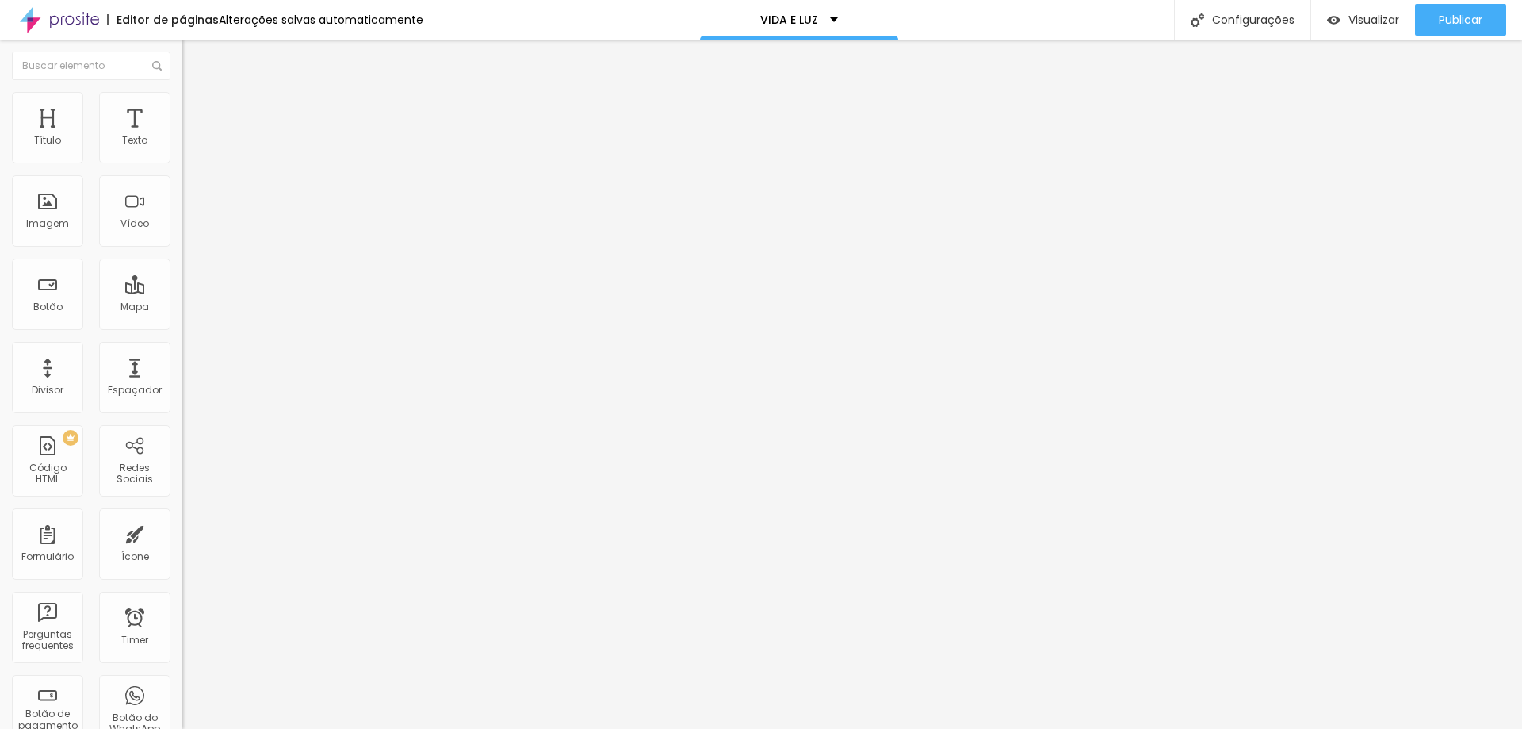
type input "7"
type input "8"
type input "11"
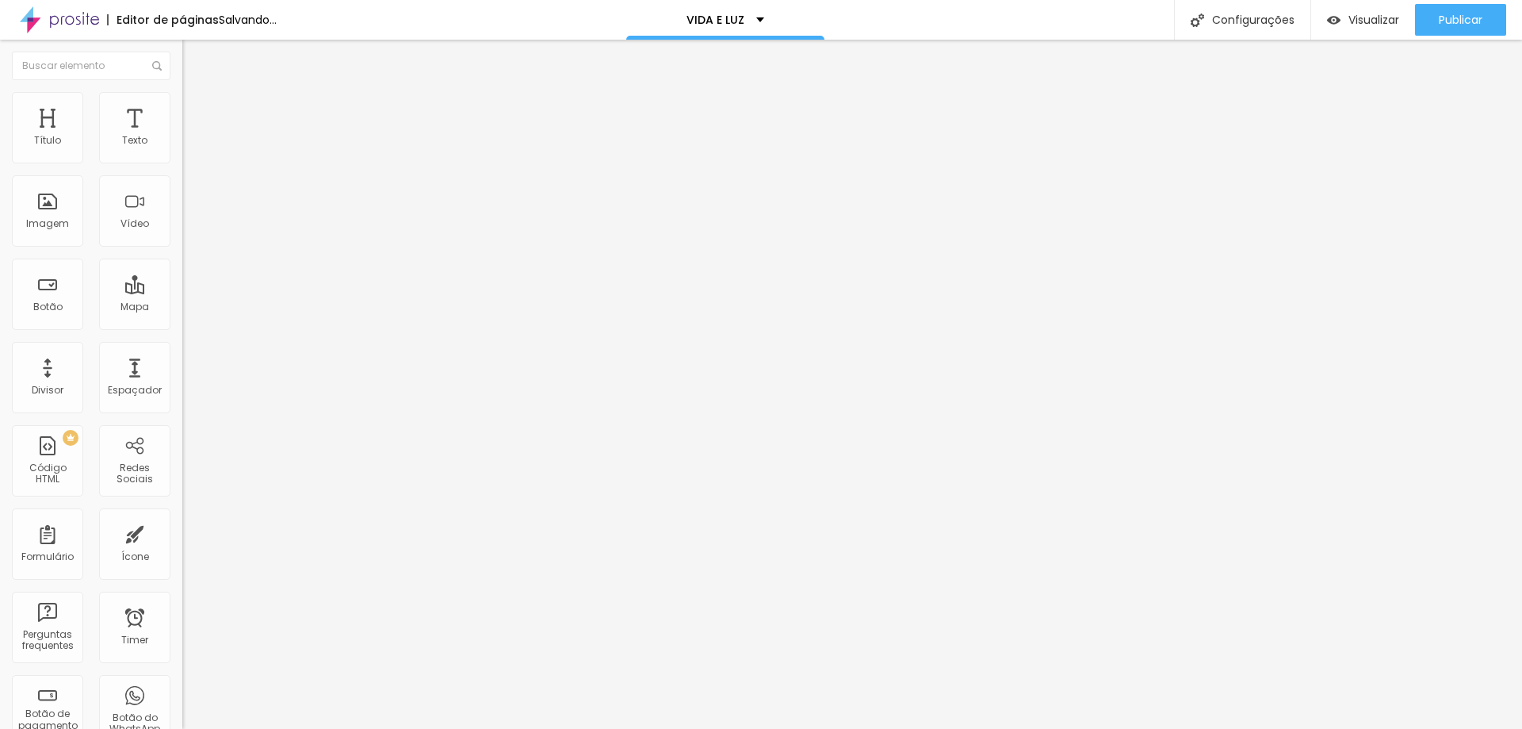
type input "10"
type input "9"
type input "10"
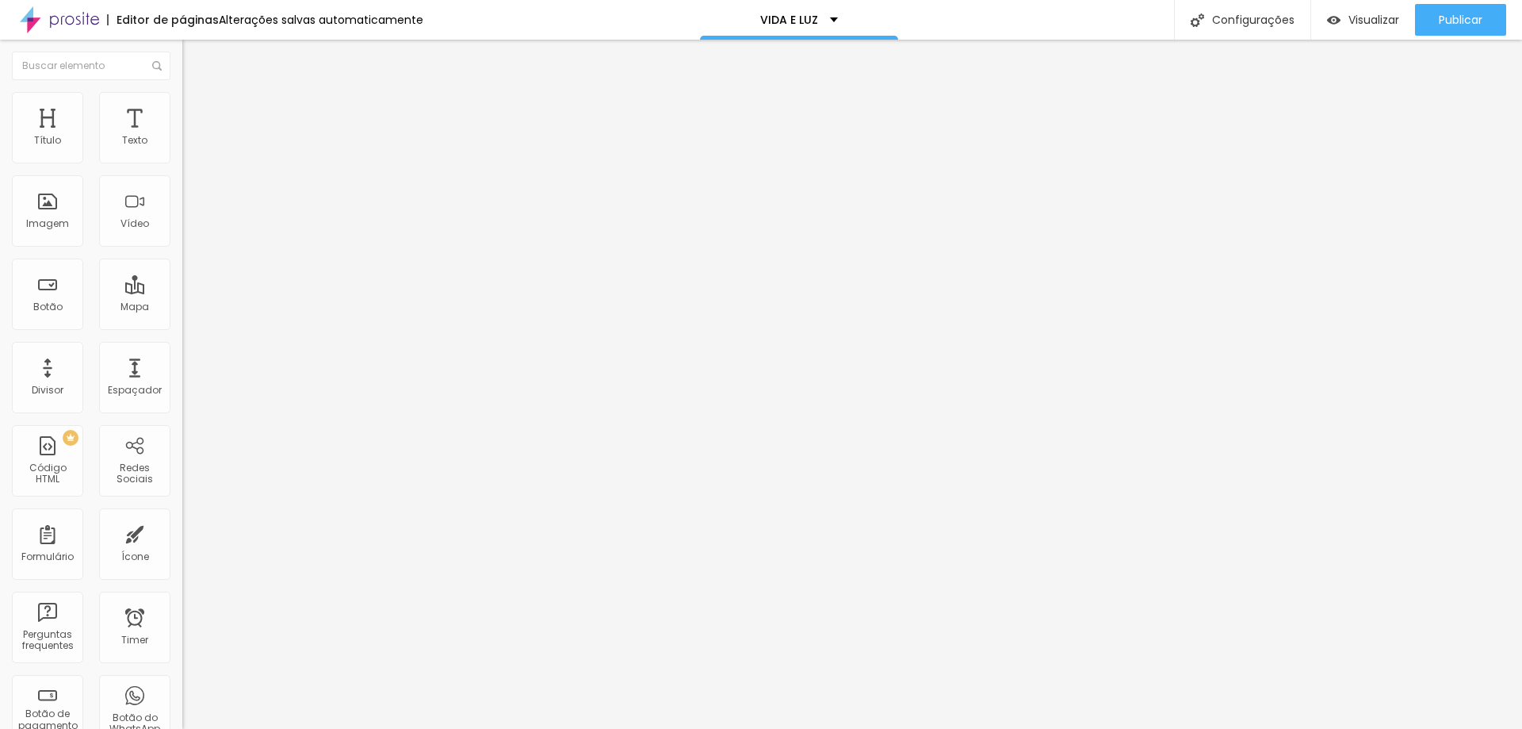
type input "10"
type input "11"
click at [182, 308] on input "range" at bounding box center [233, 314] width 102 height 13
click at [182, 322] on input "11" at bounding box center [216, 330] width 68 height 17
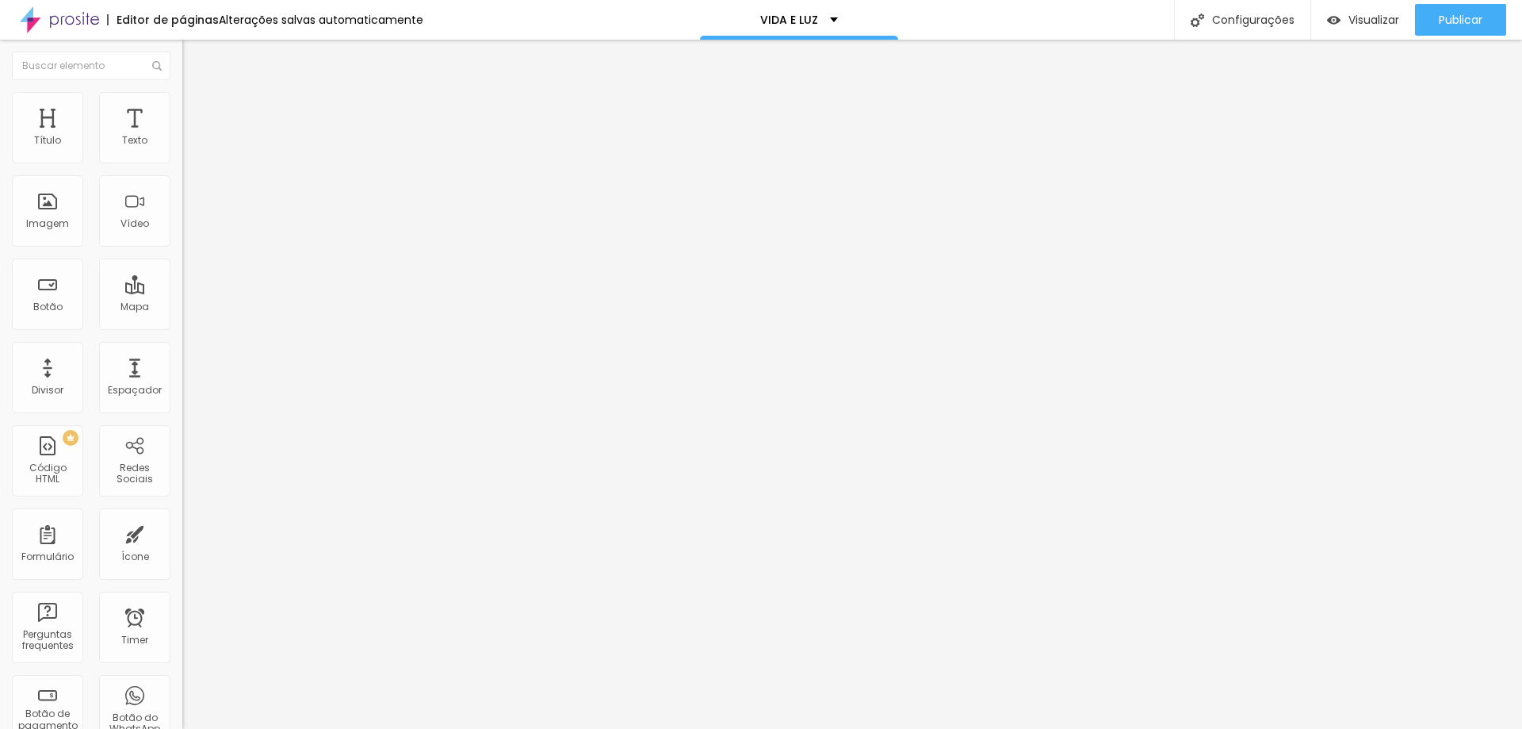
type input "1"
type input "10"
click at [182, 582] on input "text" at bounding box center [277, 590] width 190 height 16
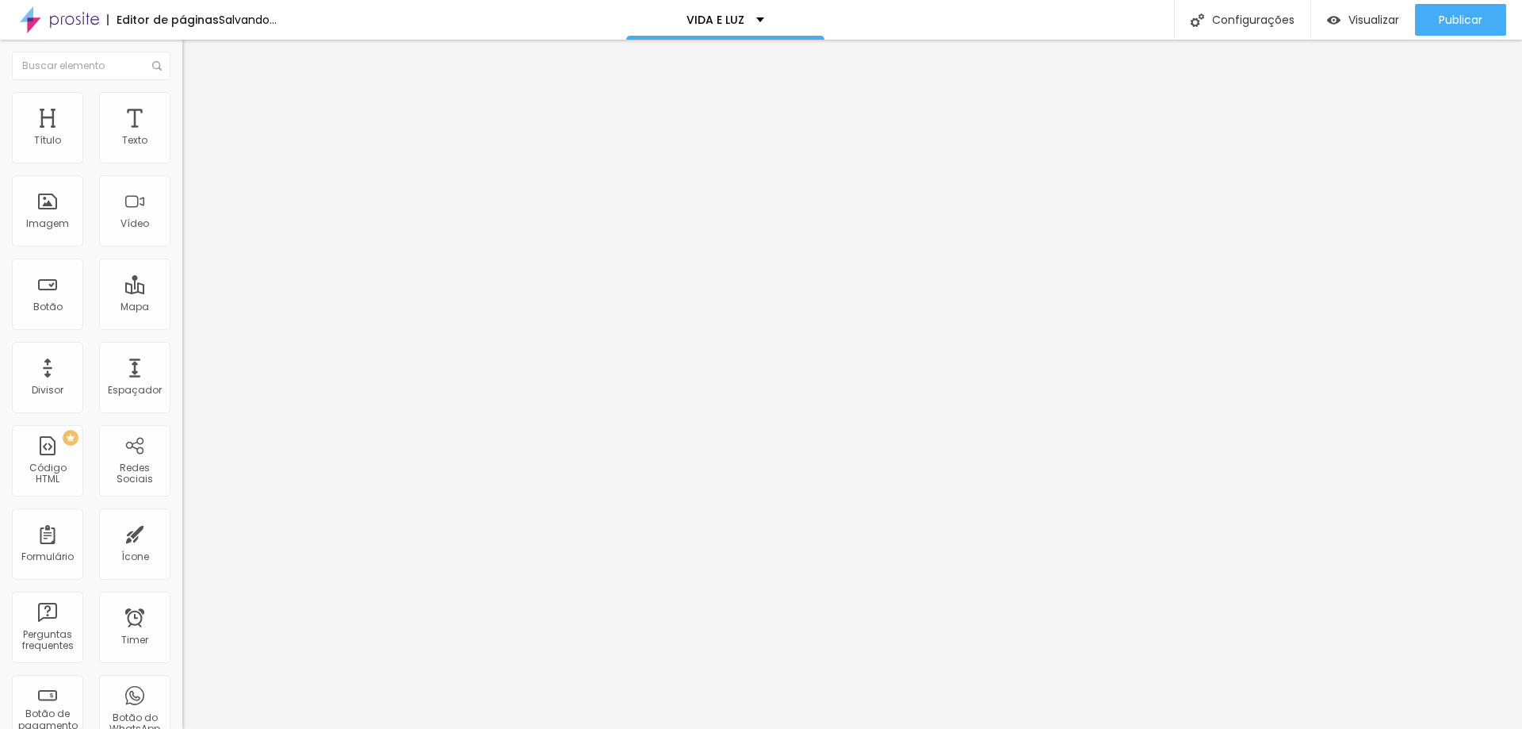
click at [182, 623] on div "Editar Imagem Conteúdo Estilo Avançado 10 Espaço de cima 10 Espaço de baixo ID …" at bounding box center [273, 384] width 182 height 689
click at [197, 109] on span "Estilo" at bounding box center [209, 102] width 25 height 13
type input "85"
type input "80"
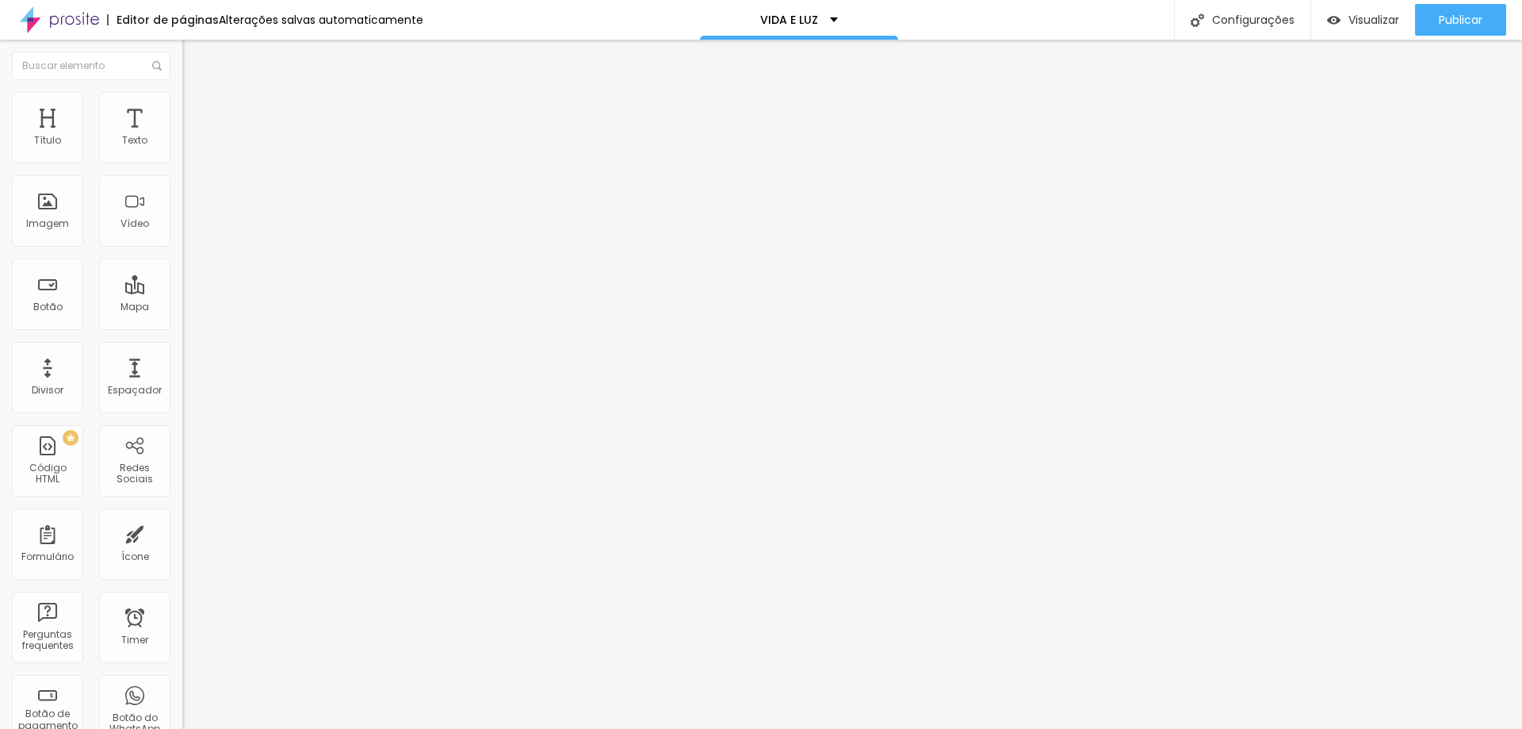
type input "80"
type input "45"
type input "50"
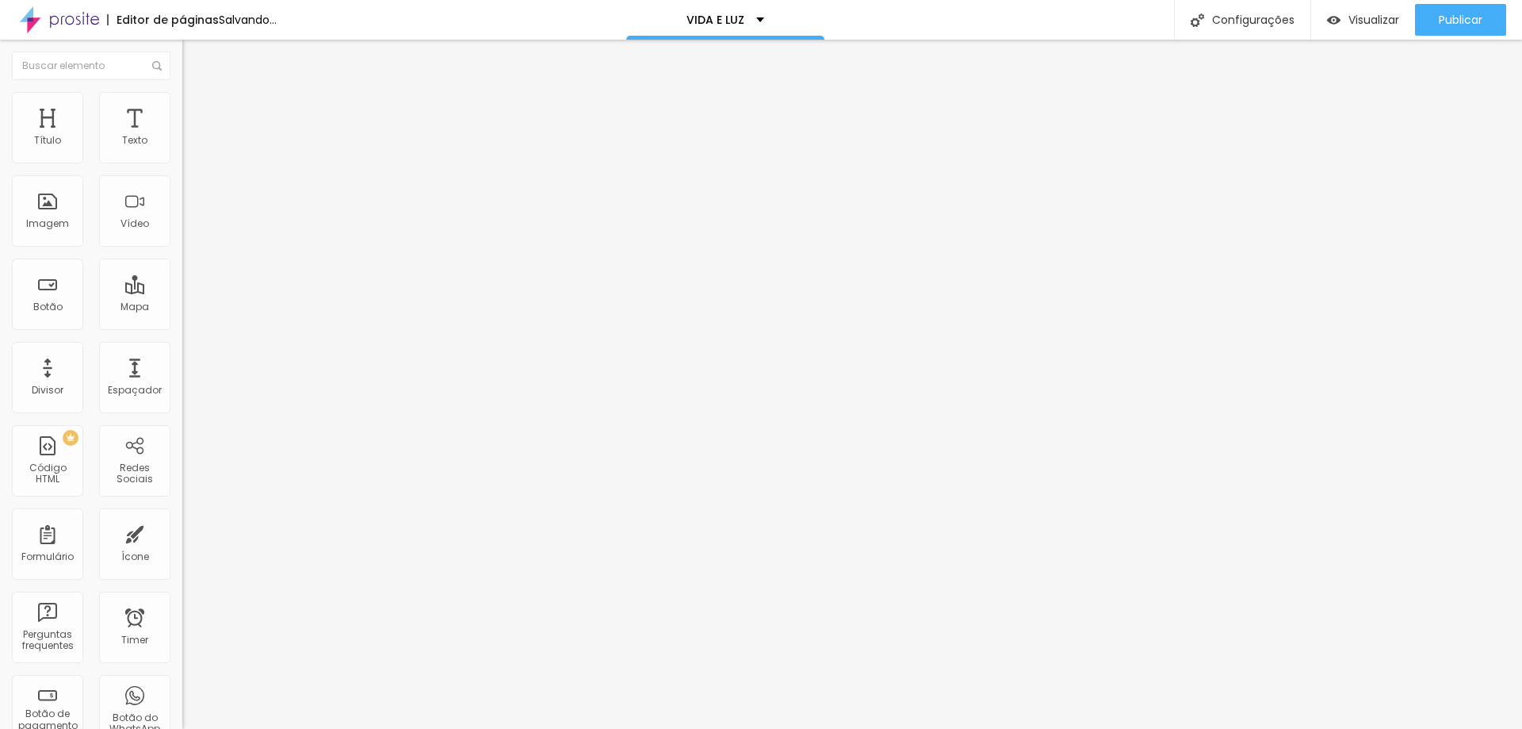
type input "55"
type input "95"
type input "100"
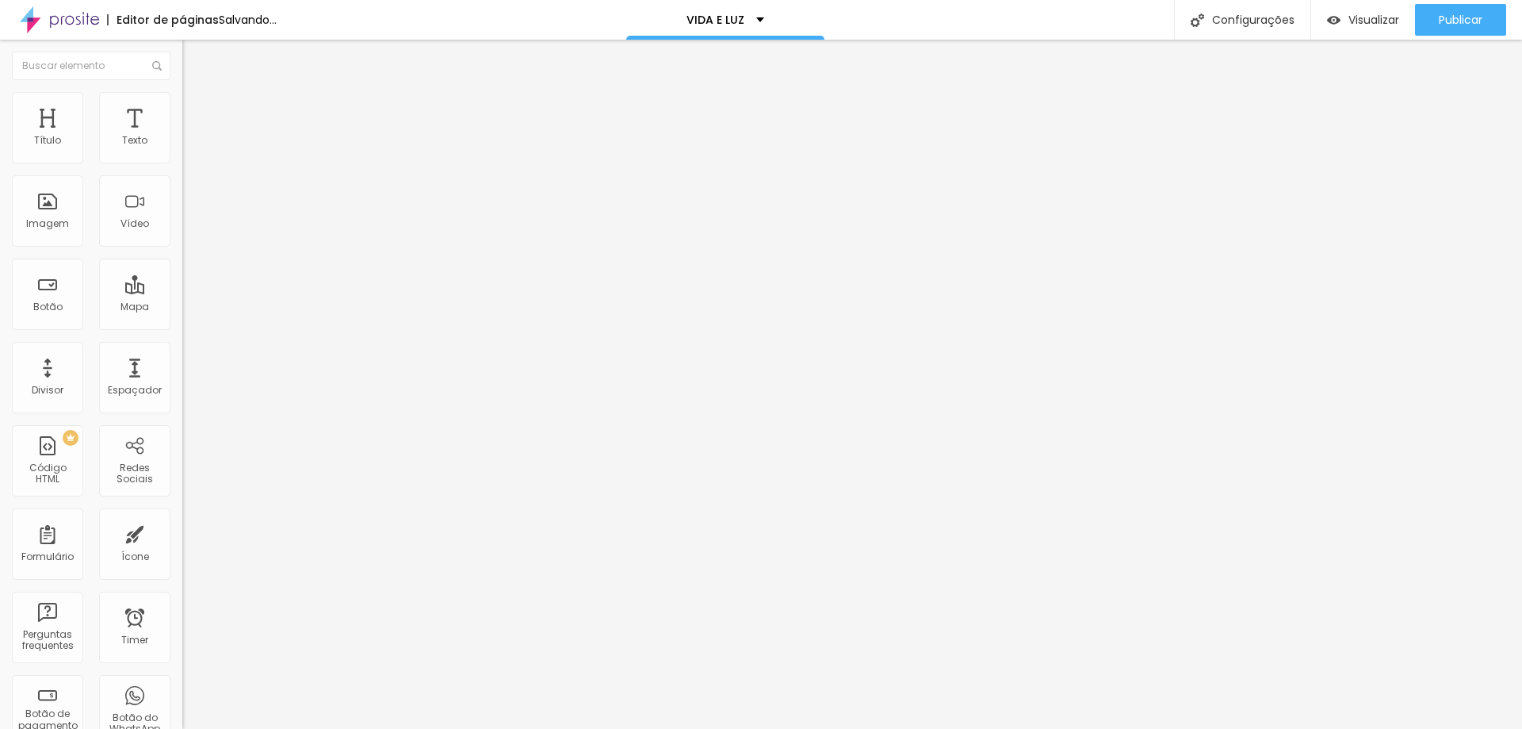
type input "100"
drag, startPoint x: 75, startPoint y: 178, endPoint x: 216, endPoint y: 194, distance: 142.0
click at [216, 163] on input "range" at bounding box center [233, 156] width 102 height 13
drag, startPoint x: 128, startPoint y: 205, endPoint x: 106, endPoint y: 204, distance: 22.3
click at [182, 348] on div at bounding box center [273, 355] width 182 height 14
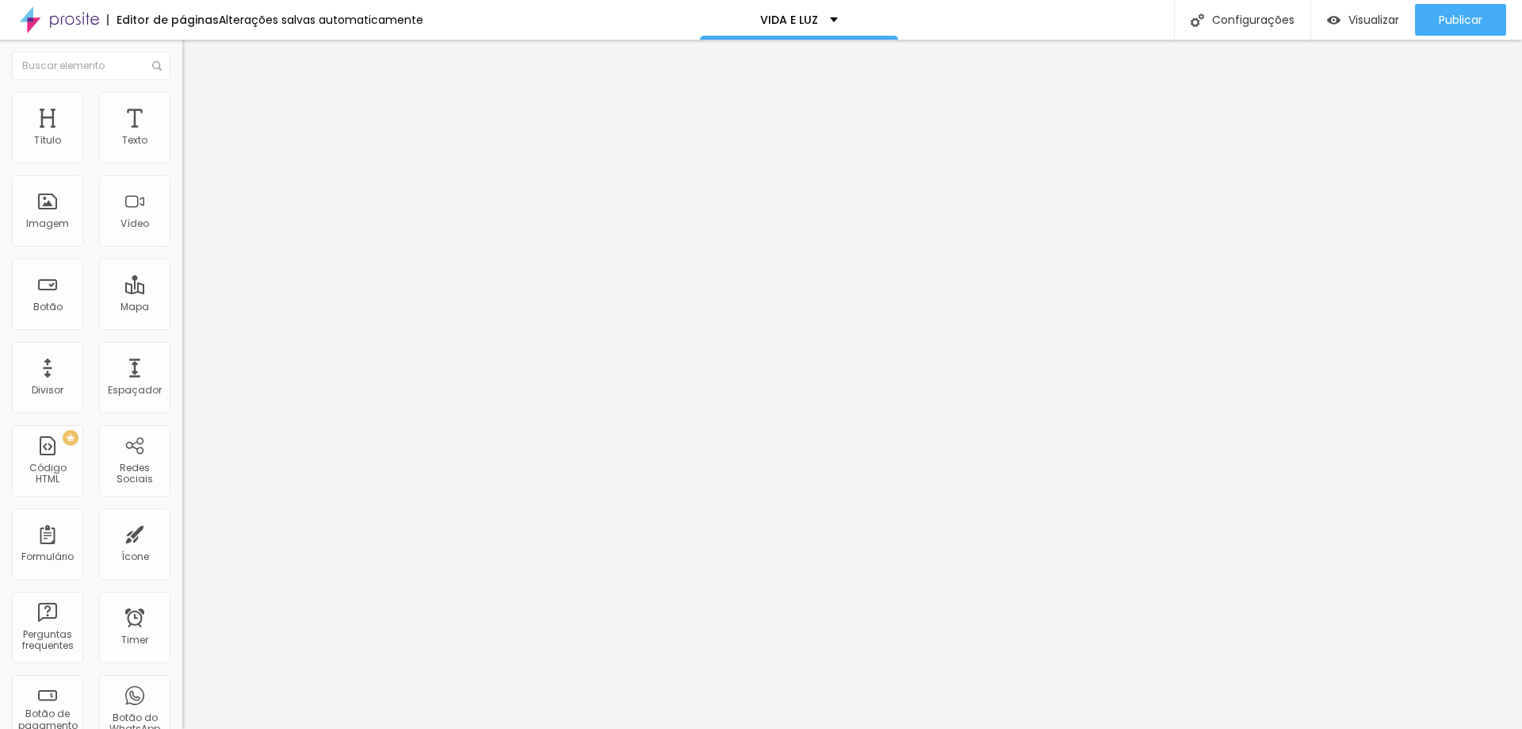
type input "189"
type input "112"
type input "100"
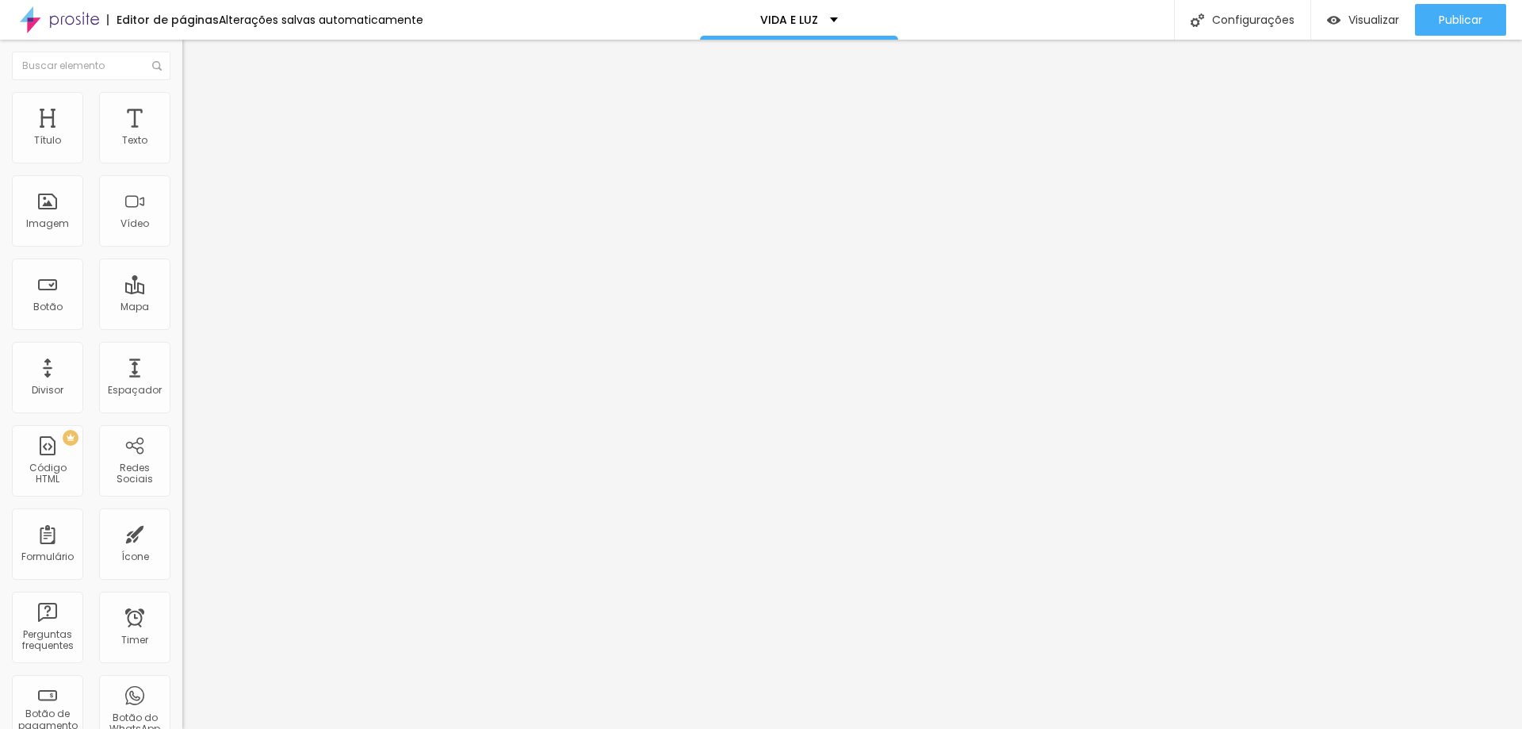
type input "100"
type input "102"
type input "135"
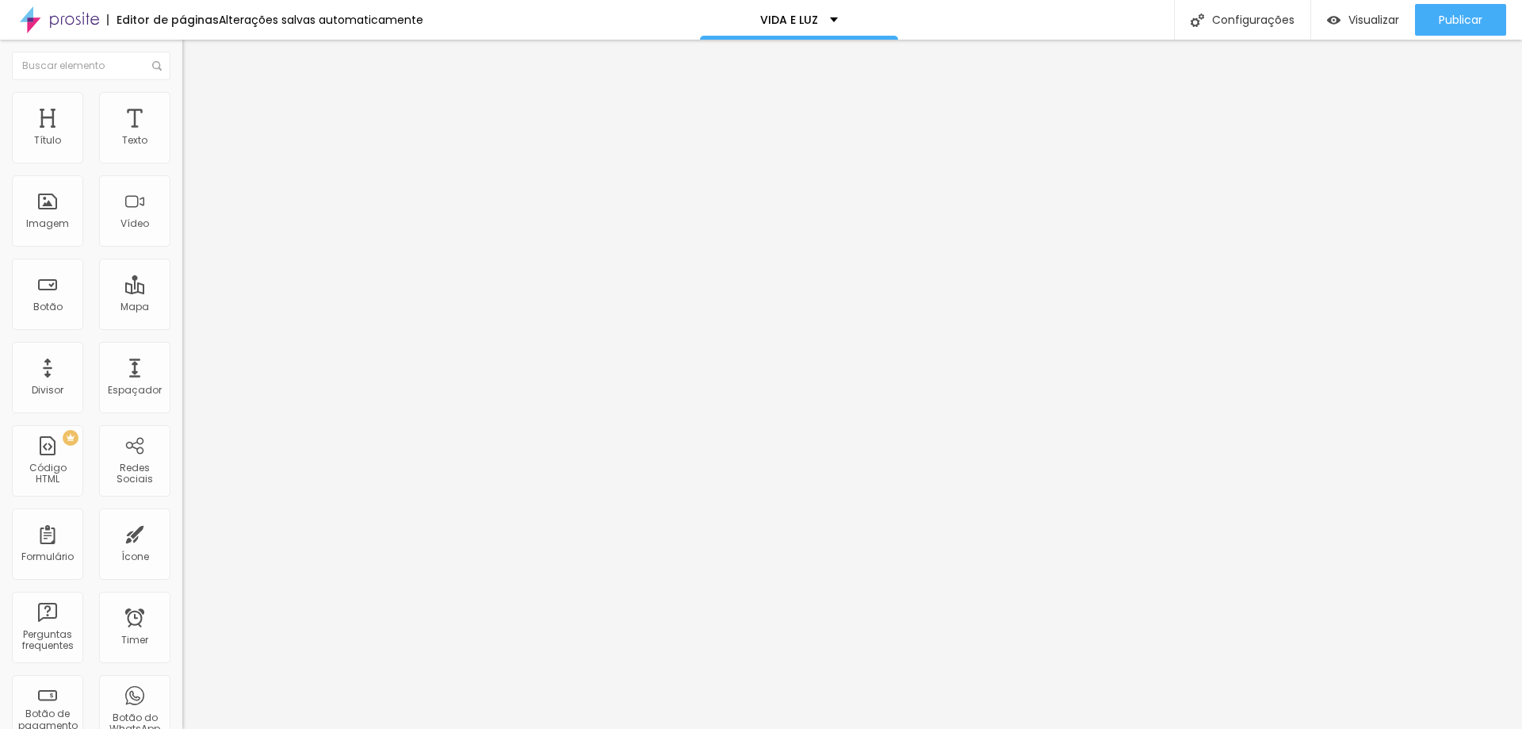
type input "145"
type input "173"
type input "200"
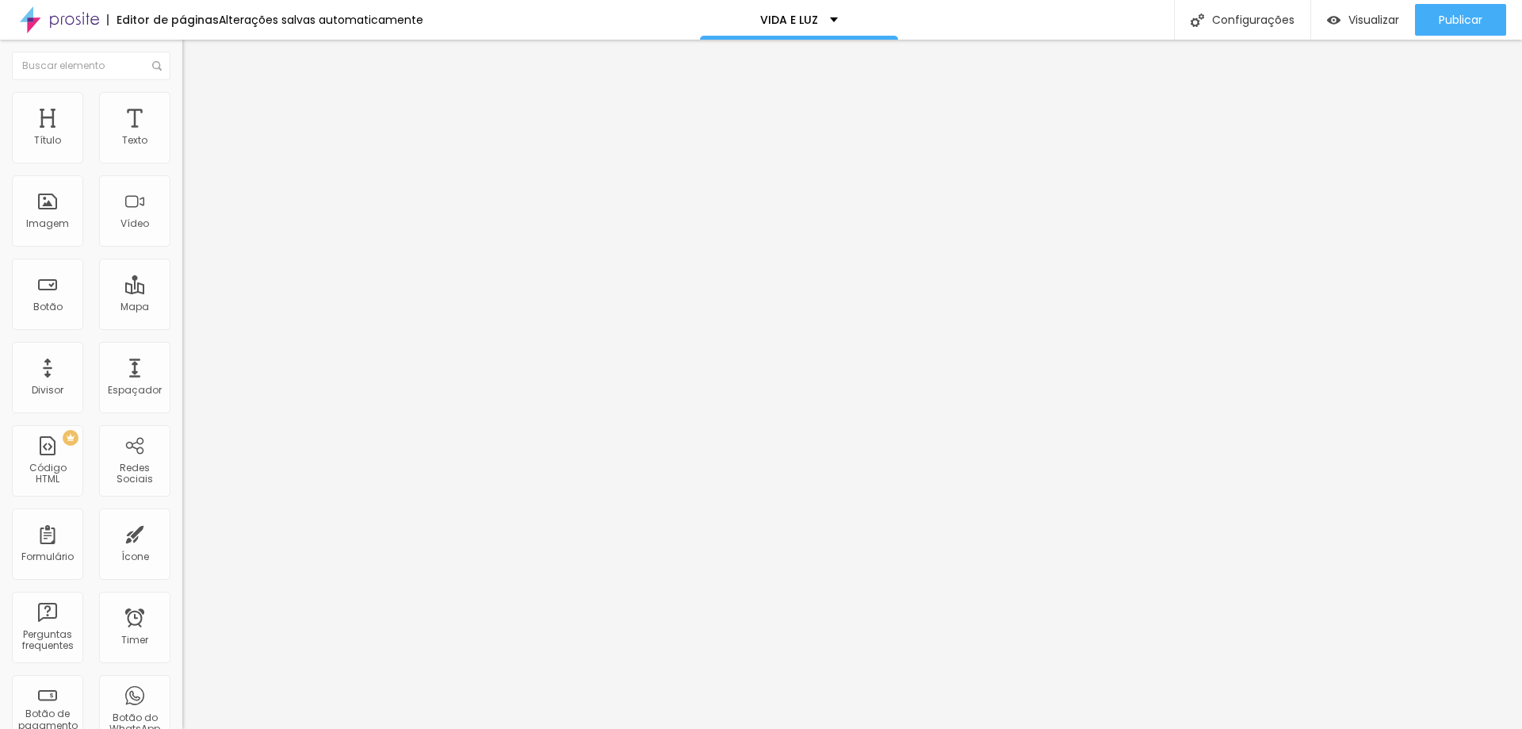
type input "200"
drag, startPoint x: 129, startPoint y: 200, endPoint x: 249, endPoint y: 234, distance: 124.5
click at [249, 348] on input "range" at bounding box center [233, 354] width 102 height 13
click at [197, 94] on span "Conteúdo" at bounding box center [221, 86] width 49 height 13
click at [182, 98] on img at bounding box center [189, 99] width 14 height 14
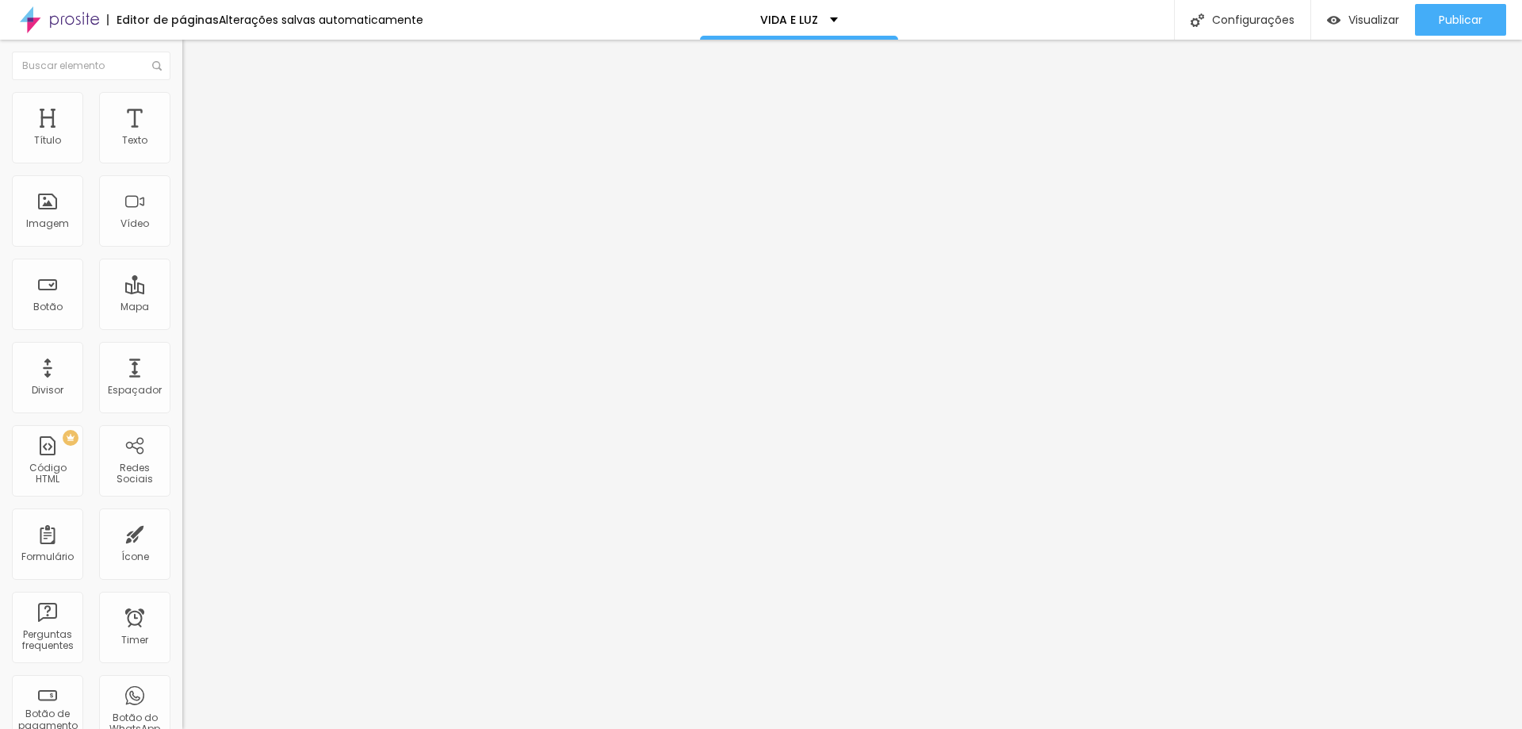
click at [182, 108] on li "Avançado" at bounding box center [273, 116] width 182 height 16
click at [182, 109] on ul "Conteúdo Estilo Avançado" at bounding box center [273, 100] width 182 height 48
click at [197, 109] on span "Estilo" at bounding box center [209, 102] width 25 height 13
click at [197, 94] on span "Conteúdo" at bounding box center [221, 86] width 49 height 13
click at [194, 59] on div "Editar Imagem" at bounding box center [247, 58] width 106 height 13
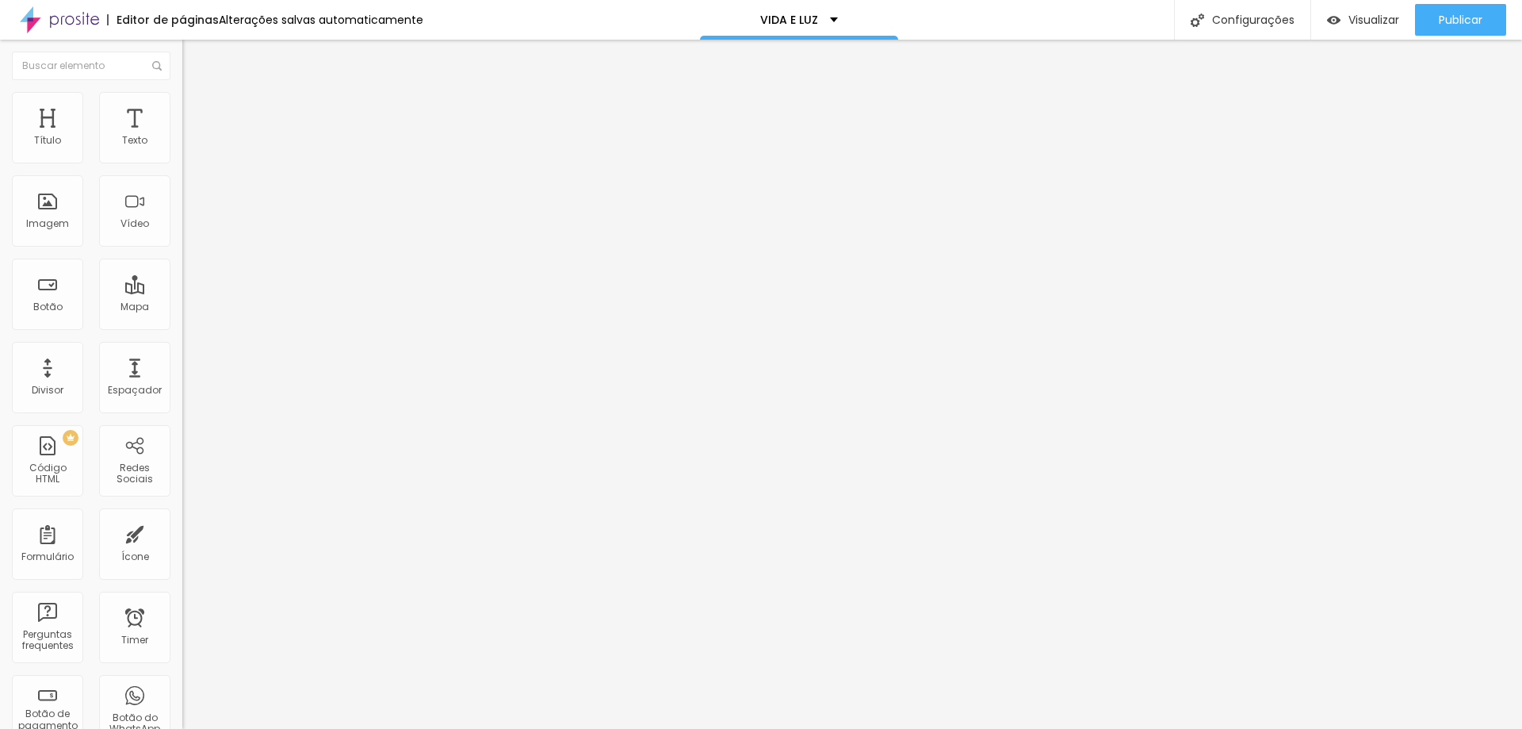
click at [182, 230] on div "Editar Seção Conteúdo Estilo Avançado Modo Encaixotado Encaixotado Completo" at bounding box center [273, 384] width 182 height 689
click at [1468, 21] on span "Publicar" at bounding box center [1461, 19] width 44 height 13
